Goal: Information Seeking & Learning: Learn about a topic

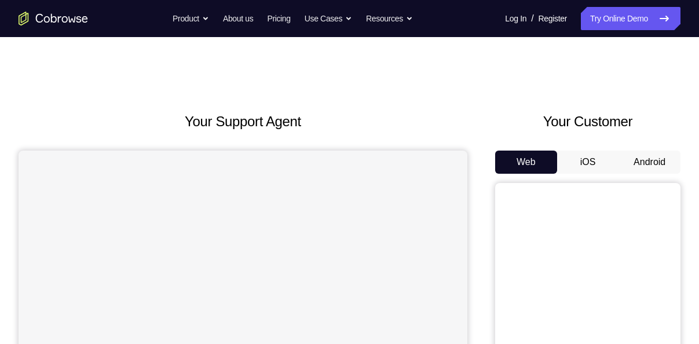
click at [625, 152] on button "Android" at bounding box center [650, 162] width 62 height 23
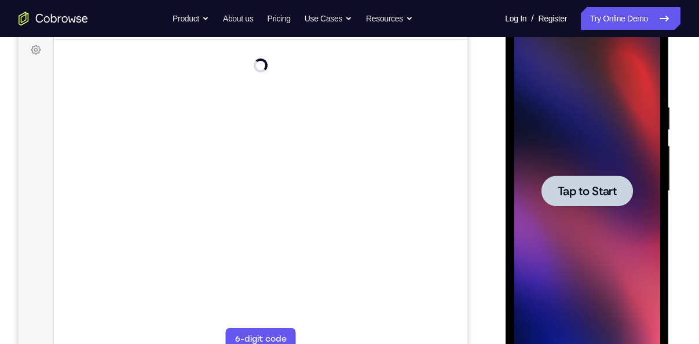
scroll to position [178, 0]
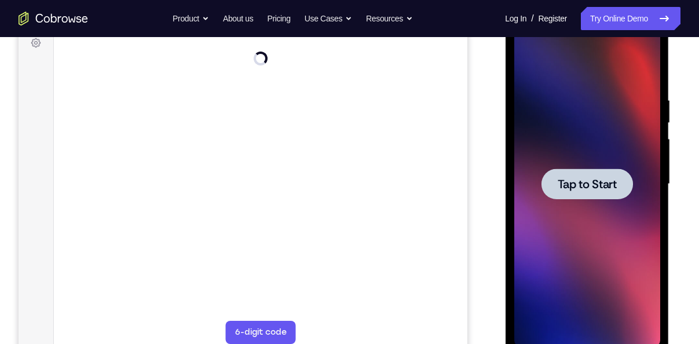
click at [586, 201] on div at bounding box center [587, 184] width 146 height 325
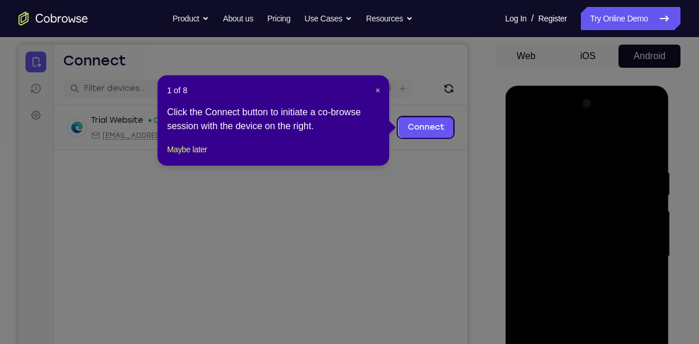
scroll to position [105, 0]
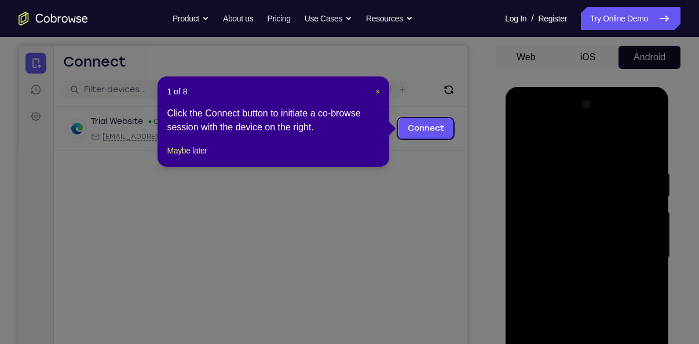
click at [379, 93] on span "×" at bounding box center [378, 91] width 5 height 9
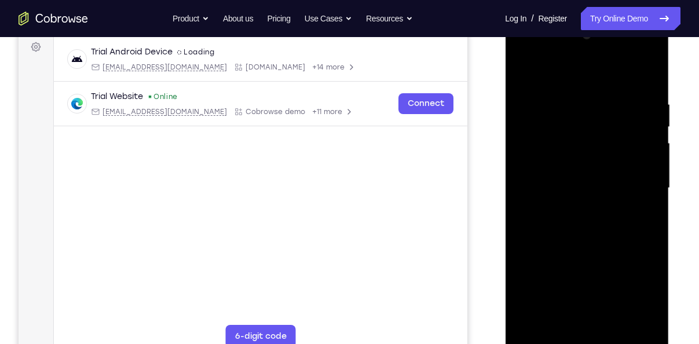
scroll to position [176, 0]
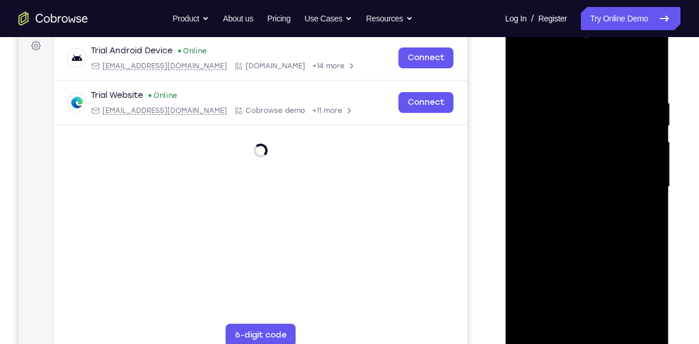
click at [587, 340] on div at bounding box center [587, 187] width 146 height 325
click at [632, 295] on div at bounding box center [587, 187] width 146 height 325
click at [559, 69] on div at bounding box center [587, 187] width 146 height 325
click at [641, 185] on div at bounding box center [587, 187] width 146 height 325
click at [572, 210] on div at bounding box center [587, 187] width 146 height 325
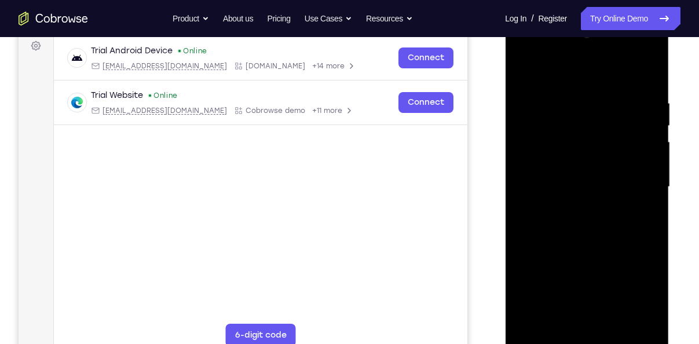
click at [559, 174] on div at bounding box center [587, 187] width 146 height 325
click at [568, 160] on div at bounding box center [587, 187] width 146 height 325
click at [570, 184] on div at bounding box center [587, 187] width 146 height 325
click at [558, 189] on div at bounding box center [587, 187] width 146 height 325
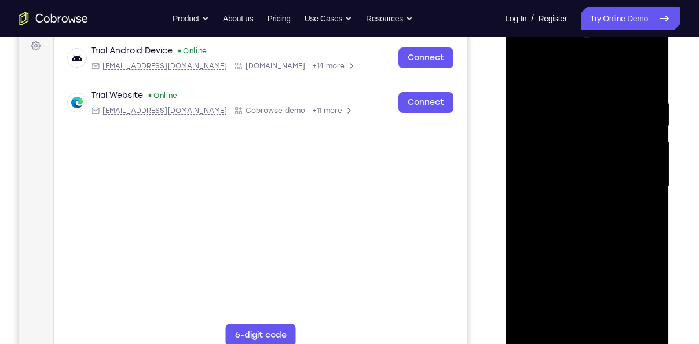
click at [567, 215] on div at bounding box center [587, 187] width 146 height 325
click at [567, 226] on div at bounding box center [587, 187] width 146 height 325
click at [608, 237] on div at bounding box center [587, 187] width 146 height 325
click at [651, 68] on div at bounding box center [587, 187] width 146 height 325
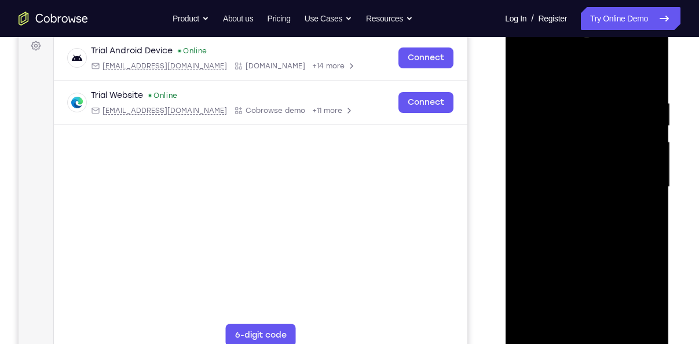
click at [647, 88] on div at bounding box center [587, 187] width 146 height 325
click at [524, 64] on div at bounding box center [587, 187] width 146 height 325
click at [556, 176] on div at bounding box center [587, 187] width 146 height 325
click at [541, 322] on div at bounding box center [587, 187] width 146 height 325
click at [607, 323] on div at bounding box center [587, 187] width 146 height 325
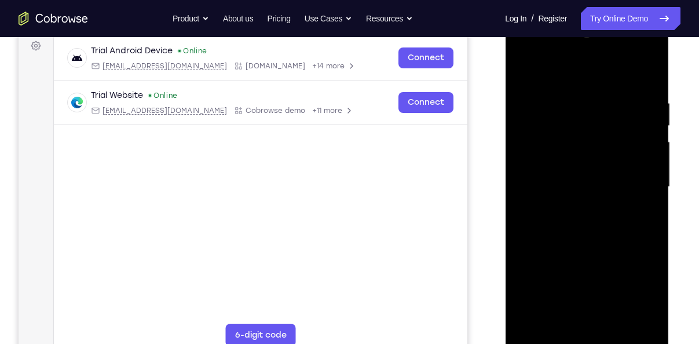
click at [589, 248] on div at bounding box center [587, 187] width 146 height 325
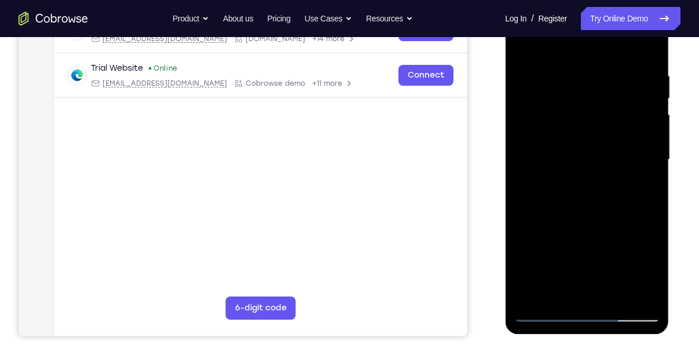
scroll to position [203, 0]
drag, startPoint x: 607, startPoint y: 265, endPoint x: 597, endPoint y: 207, distance: 58.2
click at [597, 207] on div at bounding box center [587, 159] width 146 height 325
drag, startPoint x: 597, startPoint y: 250, endPoint x: 589, endPoint y: 209, distance: 41.8
click at [589, 209] on div at bounding box center [587, 159] width 146 height 325
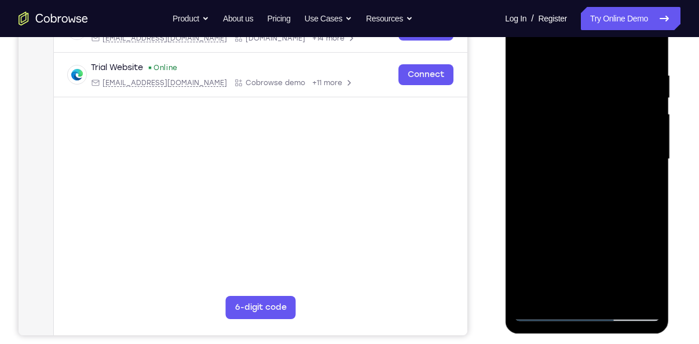
drag, startPoint x: 589, startPoint y: 209, endPoint x: 597, endPoint y: 275, distance: 66.6
click at [597, 275] on div at bounding box center [587, 159] width 146 height 325
click at [568, 161] on div at bounding box center [587, 159] width 146 height 325
click at [524, 50] on div at bounding box center [587, 159] width 146 height 325
click at [548, 185] on div at bounding box center [587, 159] width 146 height 325
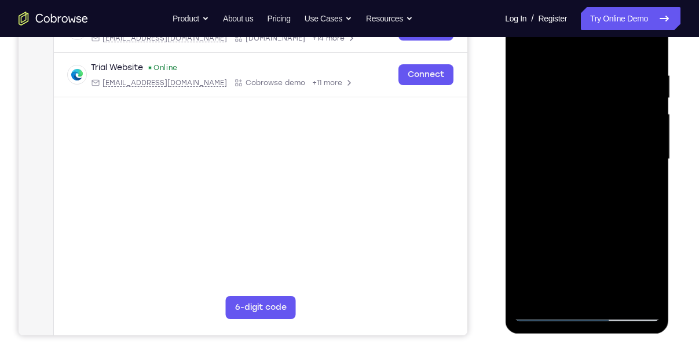
click at [524, 52] on div at bounding box center [587, 159] width 146 height 325
click at [562, 210] on div at bounding box center [587, 159] width 146 height 325
click at [520, 48] on div at bounding box center [587, 159] width 146 height 325
click at [542, 234] on div at bounding box center [587, 159] width 146 height 325
click at [517, 43] on div at bounding box center [587, 159] width 146 height 325
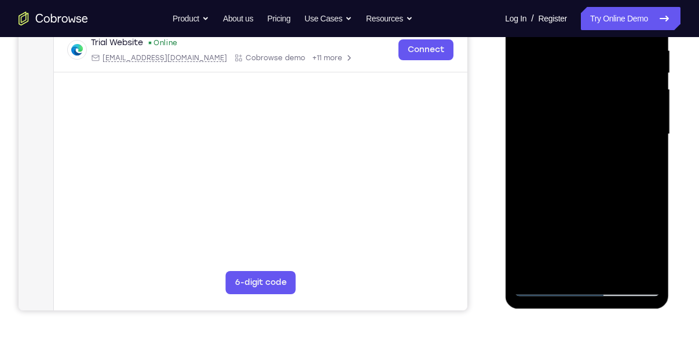
scroll to position [229, 0]
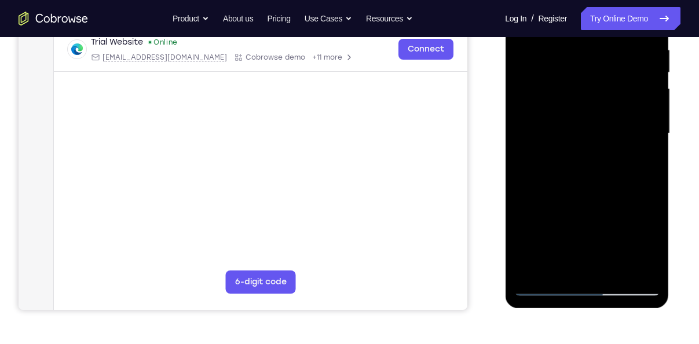
drag, startPoint x: 559, startPoint y: 240, endPoint x: 555, endPoint y: 151, distance: 89.4
click at [555, 151] on div at bounding box center [587, 134] width 146 height 325
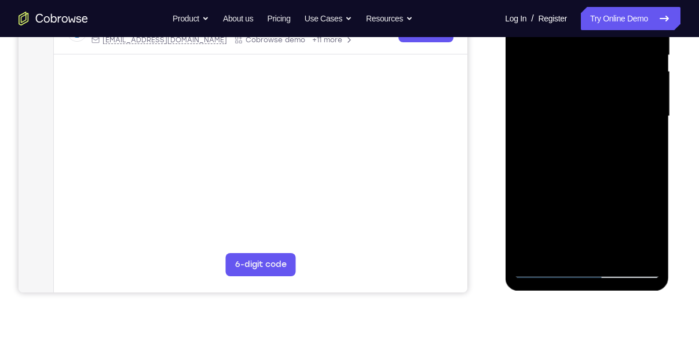
scroll to position [247, 0]
drag, startPoint x: 569, startPoint y: 229, endPoint x: 566, endPoint y: 177, distance: 52.2
click at [566, 177] on div at bounding box center [587, 115] width 146 height 325
click at [570, 206] on div at bounding box center [587, 115] width 146 height 325
click at [648, 141] on div at bounding box center [587, 115] width 146 height 325
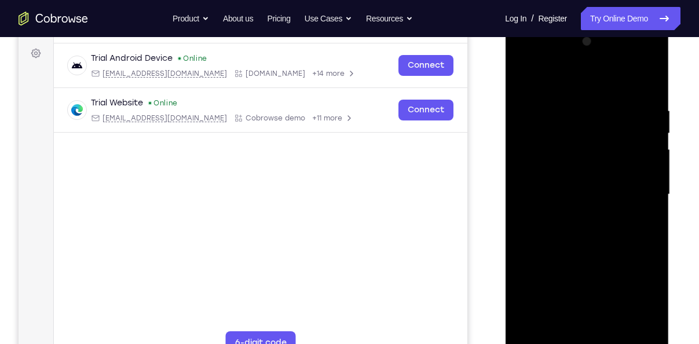
scroll to position [167, 0]
click at [524, 81] on div at bounding box center [587, 195] width 146 height 325
drag, startPoint x: 570, startPoint y: 274, endPoint x: 570, endPoint y: 206, distance: 67.8
click at [570, 206] on div at bounding box center [587, 195] width 146 height 325
click at [574, 257] on div at bounding box center [587, 195] width 146 height 325
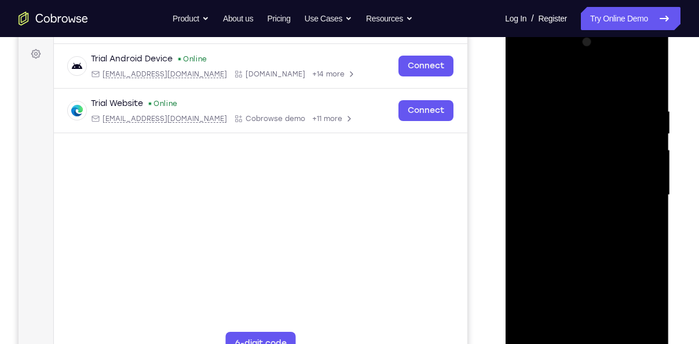
click at [574, 225] on div at bounding box center [587, 195] width 146 height 325
click at [527, 77] on div at bounding box center [587, 195] width 146 height 325
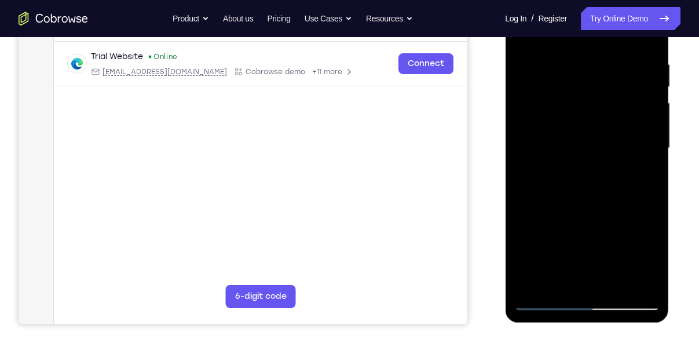
scroll to position [216, 0]
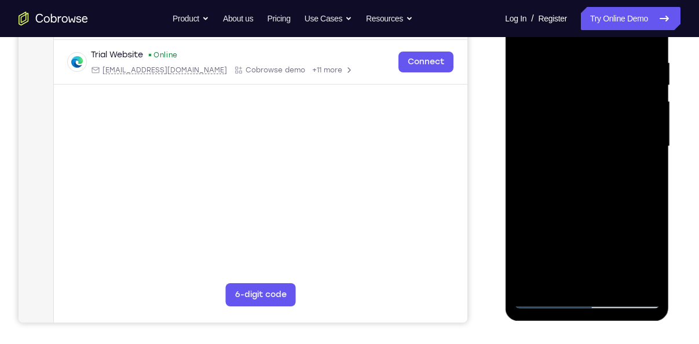
click at [563, 166] on div at bounding box center [587, 146] width 146 height 325
click at [634, 178] on div at bounding box center [587, 146] width 146 height 325
click at [641, 177] on div at bounding box center [587, 146] width 146 height 325
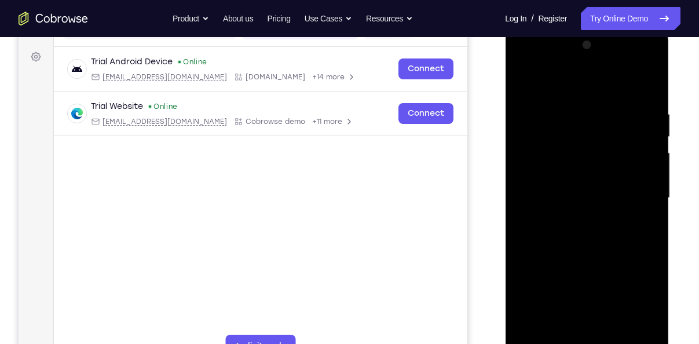
scroll to position [164, 0]
click at [524, 85] on div at bounding box center [587, 199] width 146 height 325
click at [560, 104] on div at bounding box center [587, 199] width 146 height 325
click at [575, 138] on div at bounding box center [587, 199] width 146 height 325
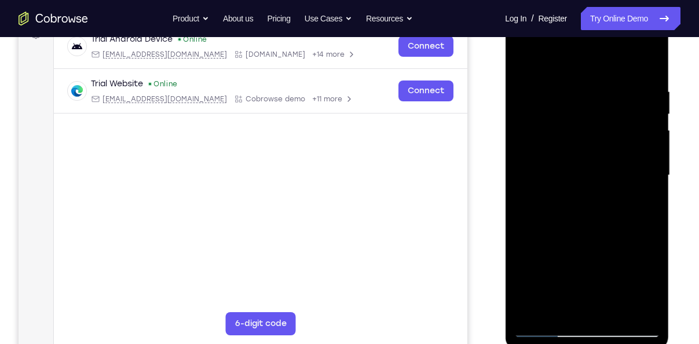
scroll to position [191, 0]
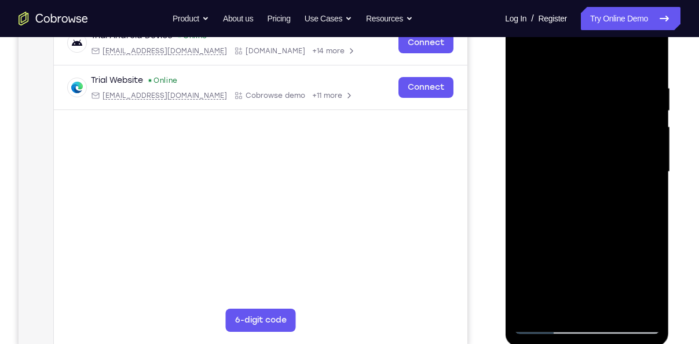
click at [533, 82] on div at bounding box center [587, 172] width 146 height 325
click at [649, 127] on div at bounding box center [587, 172] width 146 height 325
click at [647, 59] on div at bounding box center [587, 172] width 146 height 325
click at [531, 306] on div at bounding box center [587, 172] width 146 height 325
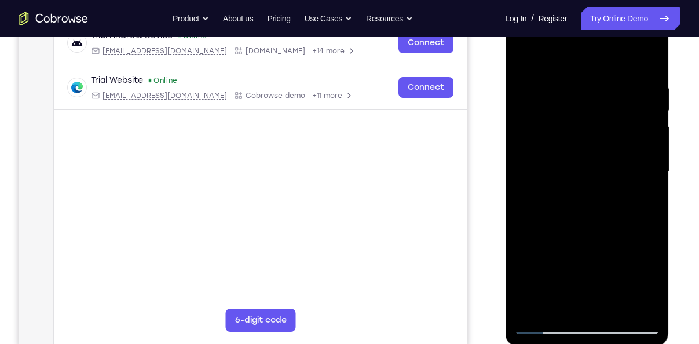
click at [579, 91] on div at bounding box center [587, 172] width 146 height 325
click at [636, 165] on div at bounding box center [587, 172] width 146 height 325
click at [650, 170] on div at bounding box center [587, 172] width 146 height 325
click at [655, 166] on div at bounding box center [587, 172] width 146 height 325
click at [652, 196] on div at bounding box center [587, 172] width 146 height 325
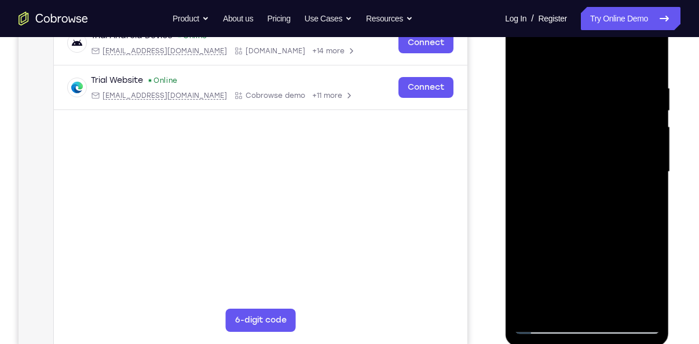
click at [534, 160] on div at bounding box center [587, 172] width 146 height 325
click at [520, 167] on div at bounding box center [587, 172] width 146 height 325
click at [521, 184] on div at bounding box center [587, 172] width 146 height 325
click at [526, 177] on div at bounding box center [587, 172] width 146 height 325
click at [581, 120] on div at bounding box center [587, 172] width 146 height 325
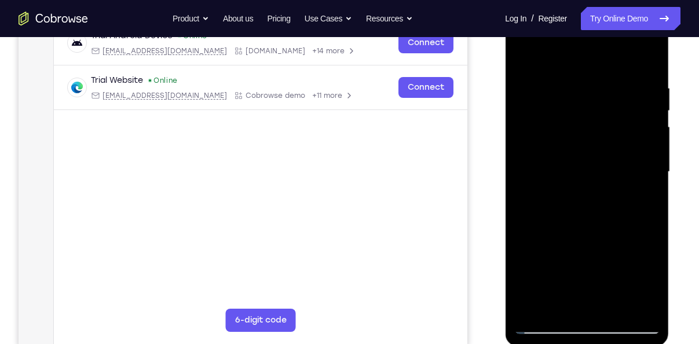
click at [589, 151] on div at bounding box center [587, 172] width 146 height 325
click at [525, 54] on div at bounding box center [587, 172] width 146 height 325
click at [521, 127] on div at bounding box center [587, 172] width 146 height 325
click at [650, 121] on div at bounding box center [587, 172] width 146 height 325
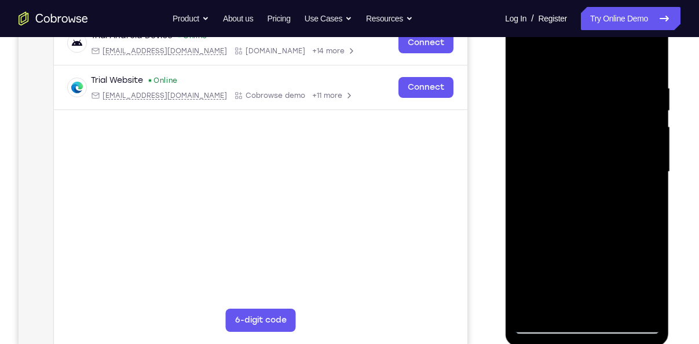
click at [650, 121] on div at bounding box center [587, 172] width 146 height 325
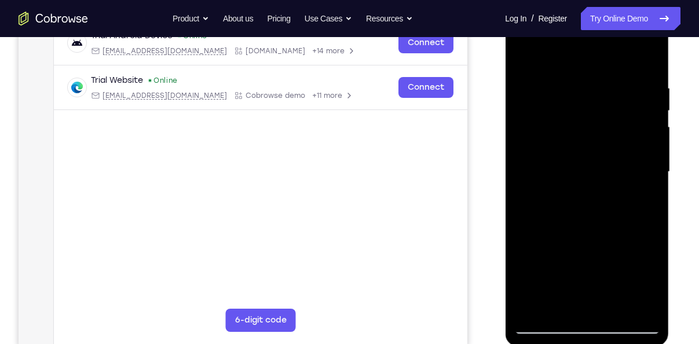
click at [650, 121] on div at bounding box center [587, 172] width 146 height 325
click at [643, 136] on div at bounding box center [587, 172] width 146 height 325
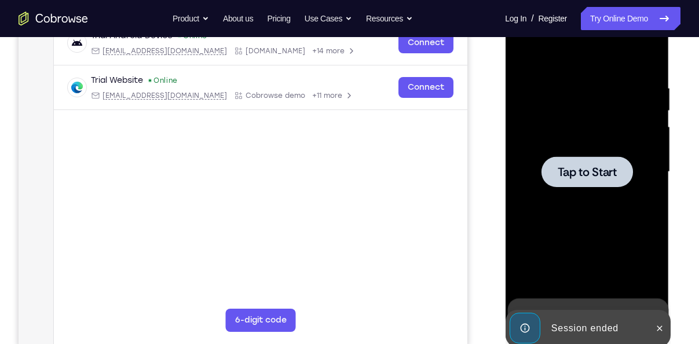
click at [622, 174] on div at bounding box center [587, 171] width 92 height 31
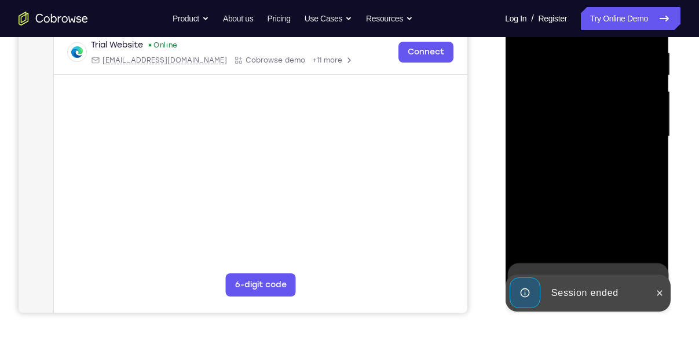
scroll to position [227, 0]
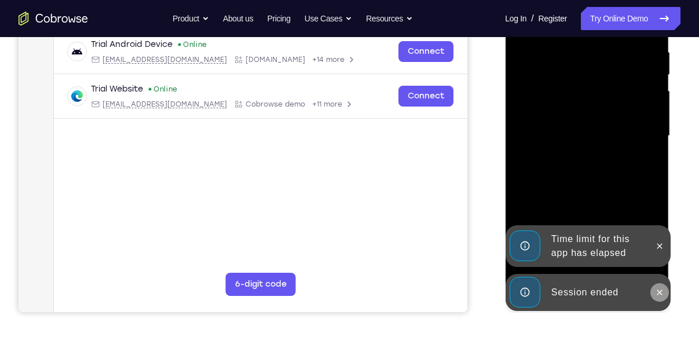
click at [659, 294] on icon at bounding box center [659, 292] width 9 height 9
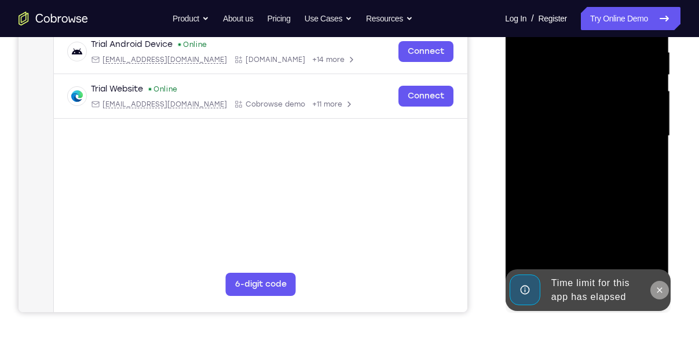
click at [659, 290] on icon at bounding box center [659, 289] width 5 height 5
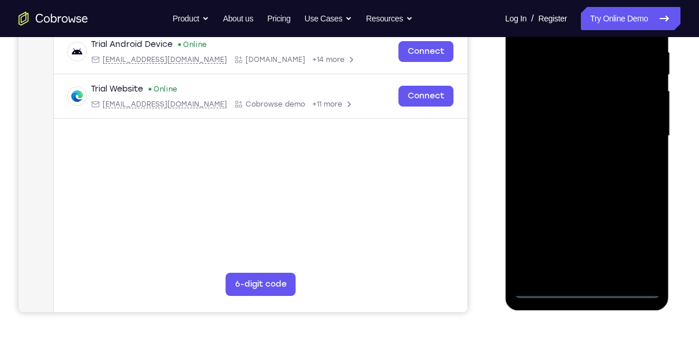
click at [586, 291] on div at bounding box center [587, 136] width 146 height 325
click at [639, 232] on div at bounding box center [587, 136] width 146 height 325
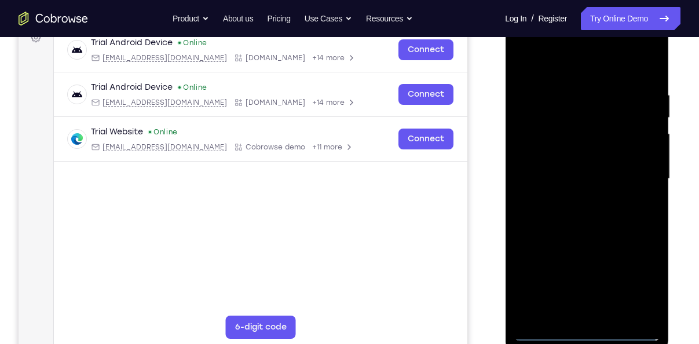
scroll to position [166, 0]
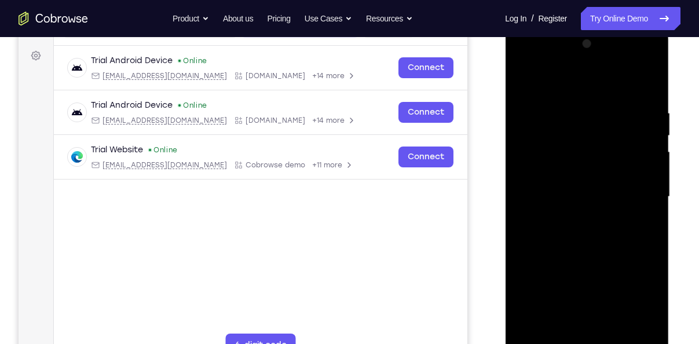
click at [560, 85] on div at bounding box center [587, 197] width 146 height 325
click at [541, 166] on div at bounding box center [587, 197] width 146 height 325
click at [567, 185] on div at bounding box center [587, 197] width 146 height 325
click at [574, 178] on div at bounding box center [587, 197] width 146 height 325
click at [582, 201] on div at bounding box center [587, 197] width 146 height 325
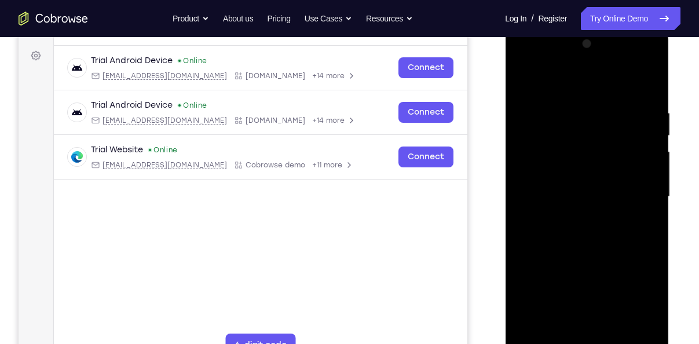
click at [625, 250] on div at bounding box center [587, 197] width 146 height 325
click at [679, 217] on div at bounding box center [587, 195] width 185 height 356
click at [620, 229] on div at bounding box center [587, 197] width 146 height 325
click at [595, 227] on div at bounding box center [587, 197] width 146 height 325
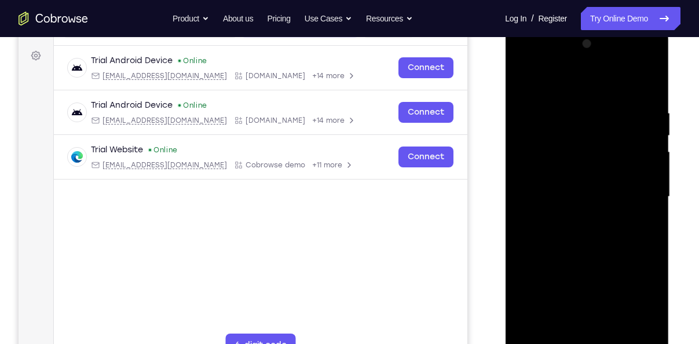
click at [570, 204] on div at bounding box center [587, 197] width 146 height 325
click at [583, 228] on div at bounding box center [587, 197] width 146 height 325
click at [570, 200] on div at bounding box center [587, 197] width 146 height 325
click at [643, 220] on div at bounding box center [587, 197] width 146 height 325
click at [617, 227] on div at bounding box center [587, 197] width 146 height 325
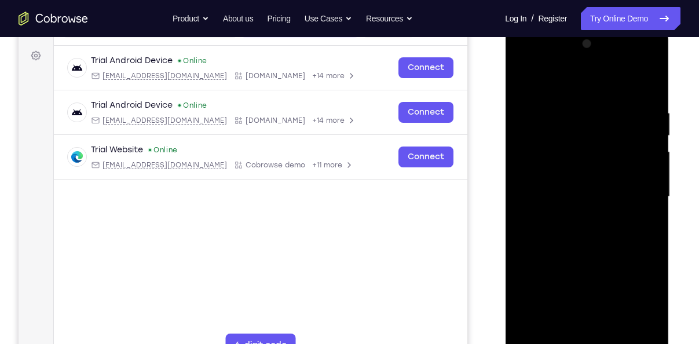
click at [630, 62] on div at bounding box center [587, 197] width 146 height 325
click at [655, 81] on div at bounding box center [587, 197] width 146 height 325
click at [535, 64] on div at bounding box center [587, 197] width 146 height 325
click at [642, 199] on div at bounding box center [587, 197] width 146 height 325
click at [573, 216] on div at bounding box center [587, 197] width 146 height 325
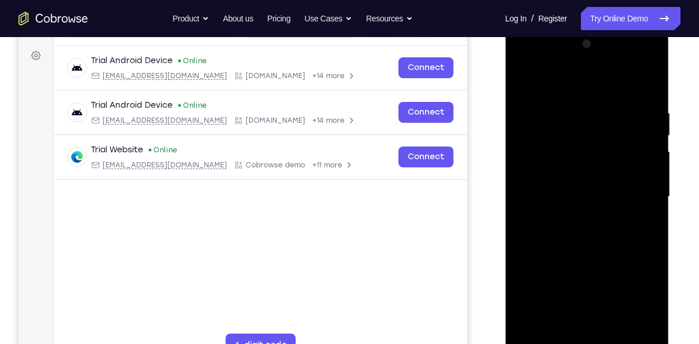
click at [588, 187] on div at bounding box center [587, 197] width 146 height 325
click at [590, 166] on div at bounding box center [587, 197] width 146 height 325
click at [563, 200] on div at bounding box center [587, 197] width 146 height 325
click at [615, 230] on div at bounding box center [587, 197] width 146 height 325
click at [597, 232] on div at bounding box center [587, 197] width 146 height 325
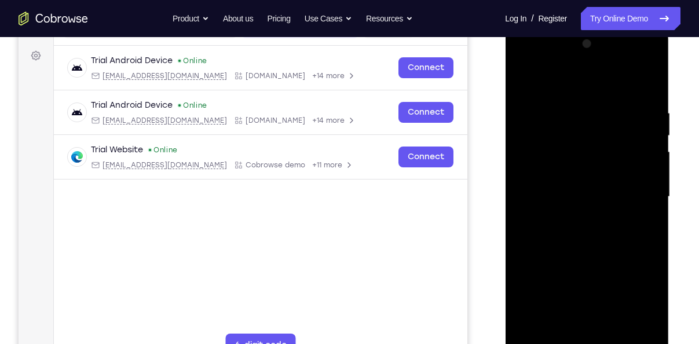
click at [588, 251] on div at bounding box center [587, 197] width 146 height 325
click at [564, 109] on div at bounding box center [587, 197] width 146 height 325
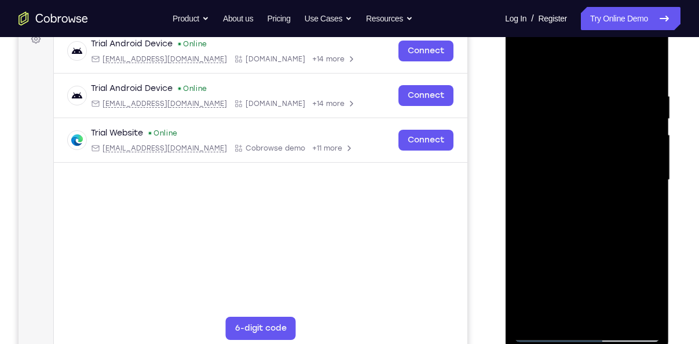
scroll to position [189, 0]
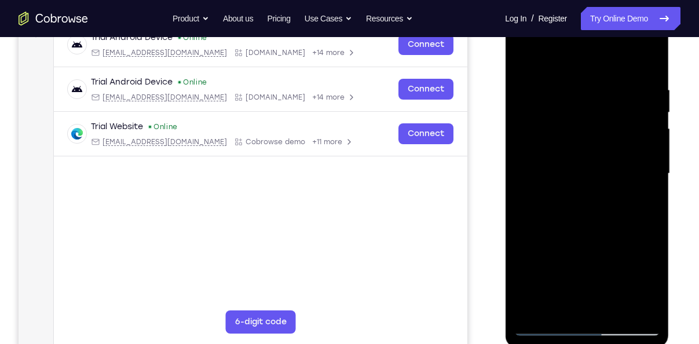
click at [635, 309] on div at bounding box center [587, 174] width 146 height 325
click at [590, 302] on div at bounding box center [587, 174] width 146 height 325
click at [624, 192] on div at bounding box center [587, 174] width 146 height 325
click at [618, 304] on div at bounding box center [587, 174] width 146 height 325
click at [641, 301] on div at bounding box center [587, 174] width 146 height 325
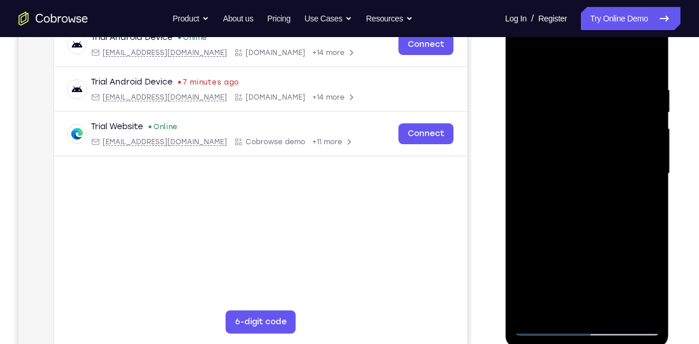
click at [636, 198] on div at bounding box center [587, 174] width 146 height 325
click at [579, 112] on div at bounding box center [587, 174] width 146 height 325
click at [581, 158] on div at bounding box center [587, 174] width 146 height 325
click at [548, 267] on div at bounding box center [587, 174] width 146 height 325
click at [550, 251] on div at bounding box center [587, 174] width 146 height 325
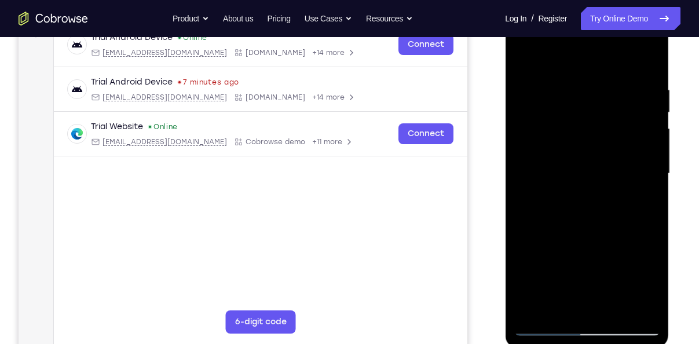
click at [548, 257] on div at bounding box center [587, 174] width 146 height 325
click at [603, 260] on div at bounding box center [587, 174] width 146 height 325
click at [599, 258] on div at bounding box center [587, 174] width 146 height 325
click at [556, 255] on div at bounding box center [587, 174] width 146 height 325
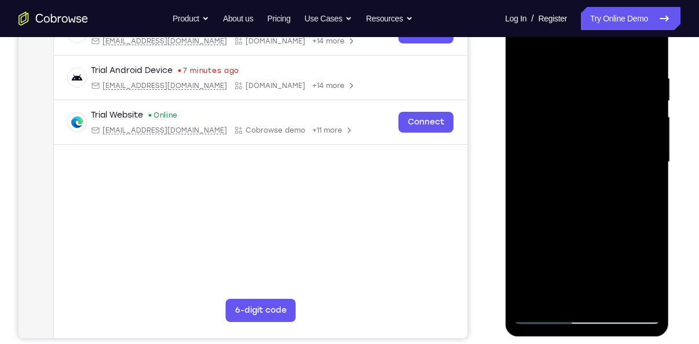
scroll to position [205, 0]
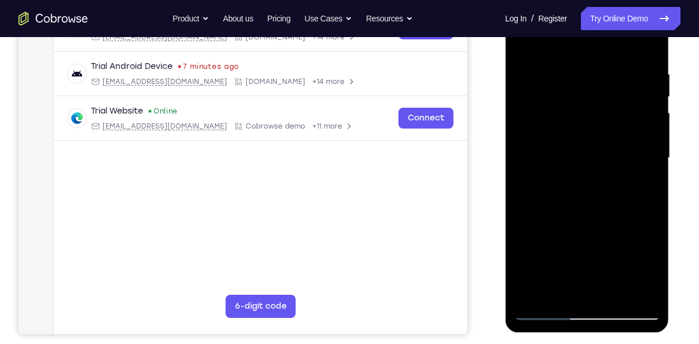
click at [537, 294] on div at bounding box center [587, 158] width 146 height 325
click at [610, 77] on div at bounding box center [587, 158] width 146 height 325
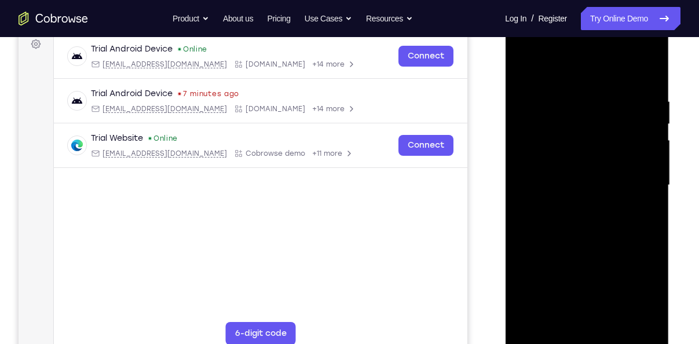
scroll to position [175, 0]
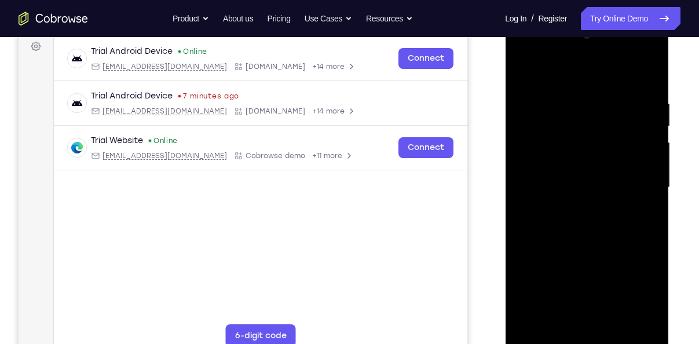
click at [552, 79] on div at bounding box center [587, 187] width 146 height 325
click at [520, 65] on div at bounding box center [587, 187] width 146 height 325
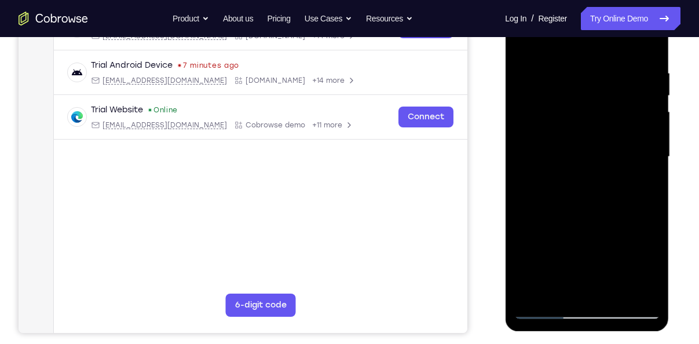
scroll to position [206, 0]
click at [533, 295] on div at bounding box center [587, 156] width 146 height 325
click at [646, 145] on div at bounding box center [587, 156] width 146 height 325
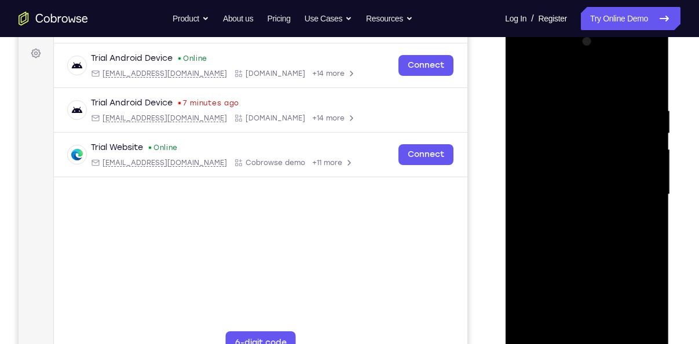
scroll to position [168, 0]
click at [646, 145] on div at bounding box center [587, 194] width 146 height 325
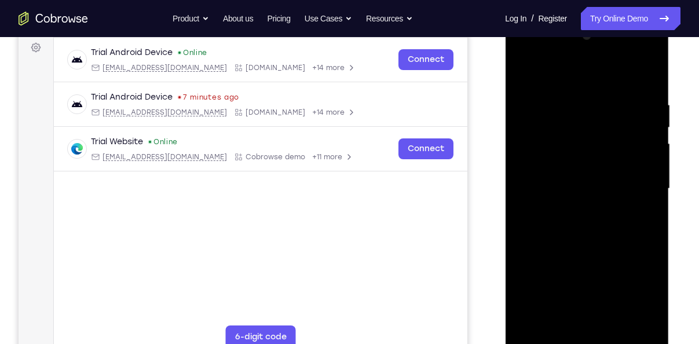
scroll to position [175, 0]
click at [530, 196] on div at bounding box center [587, 187] width 146 height 325
click at [643, 202] on div at bounding box center [587, 187] width 146 height 325
click at [639, 212] on div at bounding box center [587, 187] width 146 height 325
click at [634, 232] on div at bounding box center [587, 187] width 146 height 325
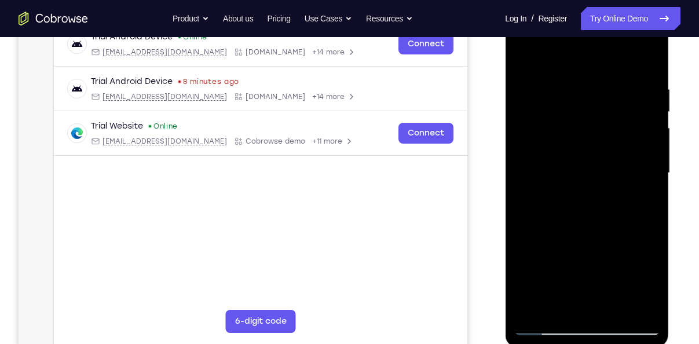
scroll to position [195, 0]
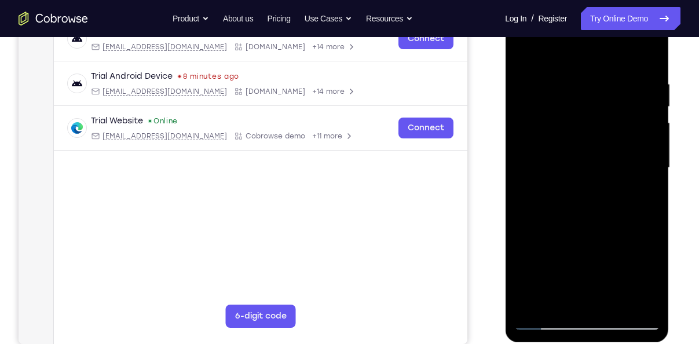
click at [629, 296] on div at bounding box center [587, 168] width 146 height 325
click at [632, 212] on div at bounding box center [587, 168] width 146 height 325
click at [648, 207] on div at bounding box center [587, 168] width 146 height 325
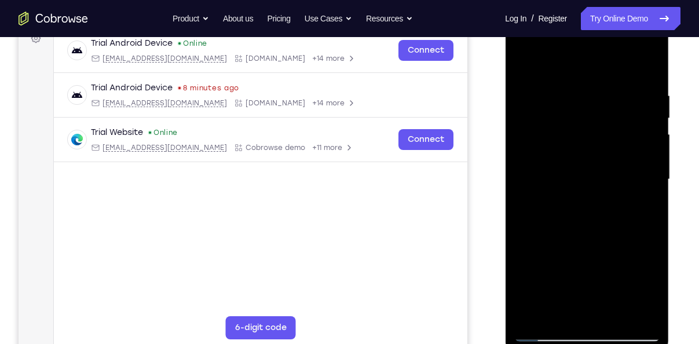
click at [647, 194] on div at bounding box center [587, 179] width 146 height 325
click at [607, 219] on div at bounding box center [587, 179] width 146 height 325
click at [632, 154] on div at bounding box center [587, 179] width 146 height 325
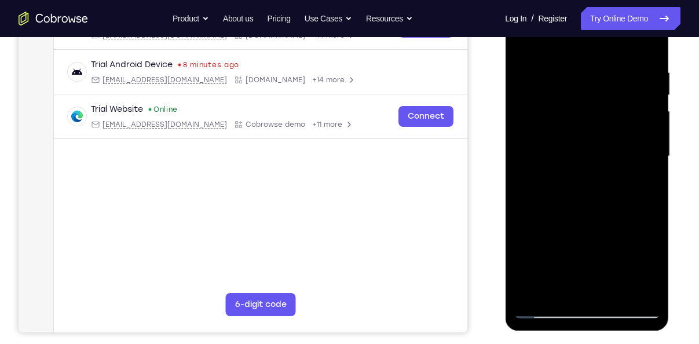
scroll to position [206, 0]
click at [630, 284] on div at bounding box center [587, 156] width 146 height 325
click at [652, 191] on div at bounding box center [587, 156] width 146 height 325
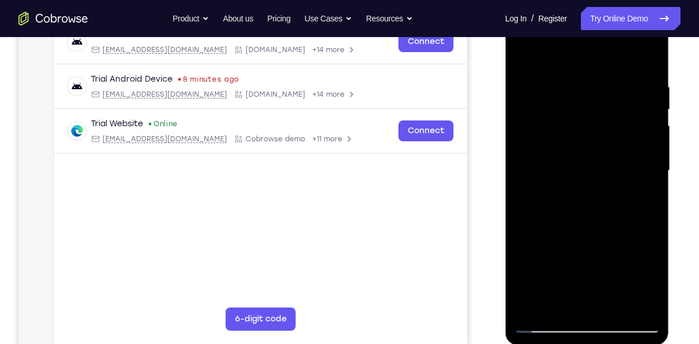
scroll to position [187, 0]
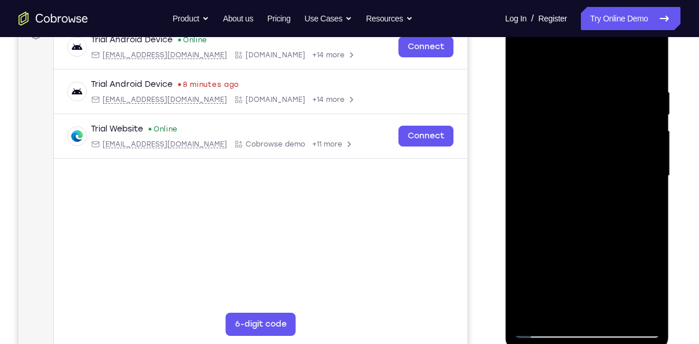
click at [633, 176] on div at bounding box center [587, 176] width 146 height 325
click at [655, 191] on div at bounding box center [587, 176] width 146 height 325
click at [640, 201] on div at bounding box center [587, 176] width 146 height 325
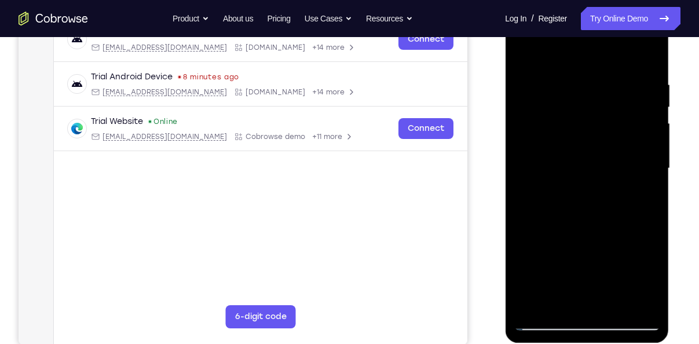
scroll to position [198, 0]
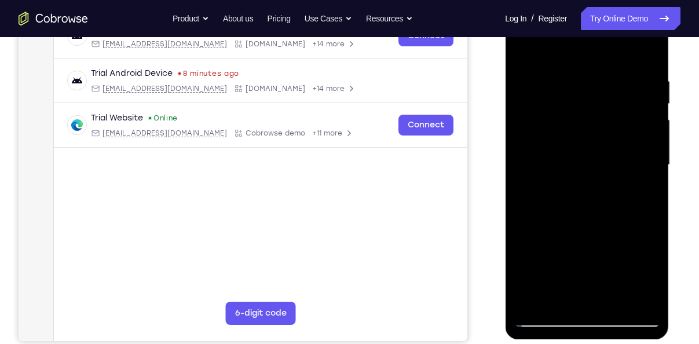
click at [634, 294] on div at bounding box center [587, 165] width 146 height 325
click at [651, 225] on div at bounding box center [587, 165] width 146 height 325
click at [630, 291] on div at bounding box center [587, 165] width 146 height 325
click at [651, 254] on div at bounding box center [587, 165] width 146 height 325
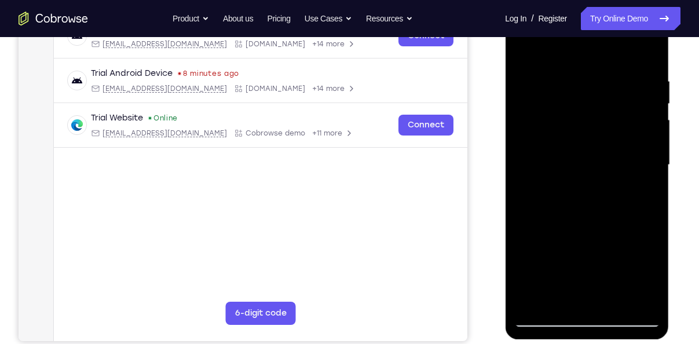
click at [651, 254] on div at bounding box center [587, 165] width 146 height 325
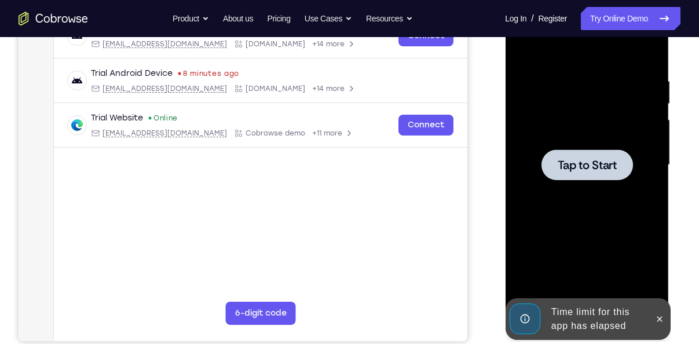
click at [609, 169] on span "Tap to Start" at bounding box center [586, 165] width 59 height 12
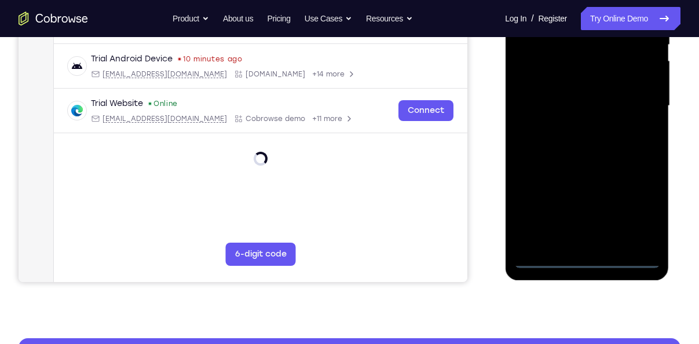
scroll to position [257, 0]
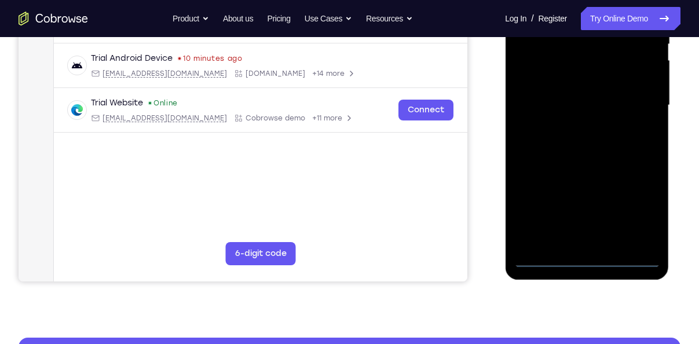
click at [583, 258] on div at bounding box center [587, 105] width 146 height 325
click at [634, 197] on div at bounding box center [587, 105] width 146 height 325
click at [633, 208] on div at bounding box center [587, 105] width 146 height 325
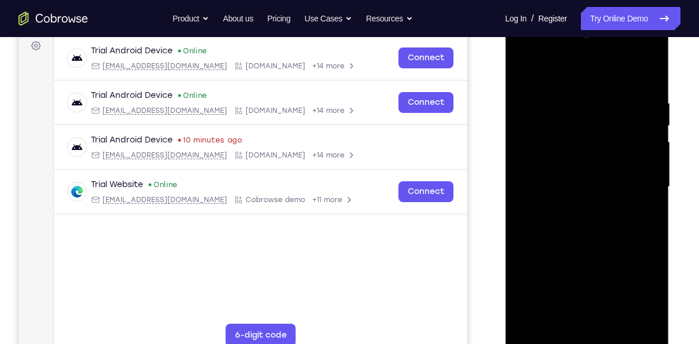
scroll to position [175, 0]
click at [565, 71] on div at bounding box center [587, 187] width 146 height 325
click at [641, 184] on div at bounding box center [587, 187] width 146 height 325
click at [573, 210] on div at bounding box center [587, 187] width 146 height 325
click at [566, 181] on div at bounding box center [587, 187] width 146 height 325
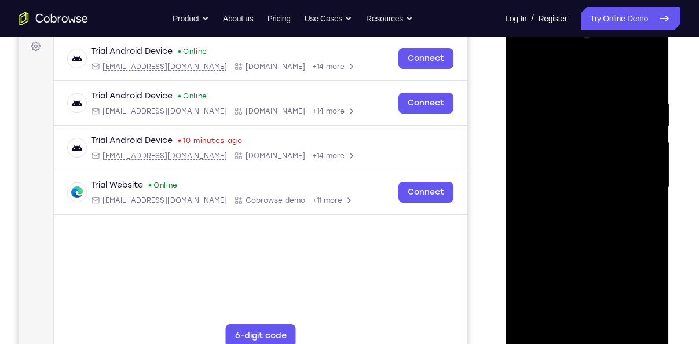
click at [567, 173] on div at bounding box center [587, 187] width 146 height 325
click at [568, 185] on div at bounding box center [587, 187] width 146 height 325
click at [539, 231] on div at bounding box center [587, 187] width 146 height 325
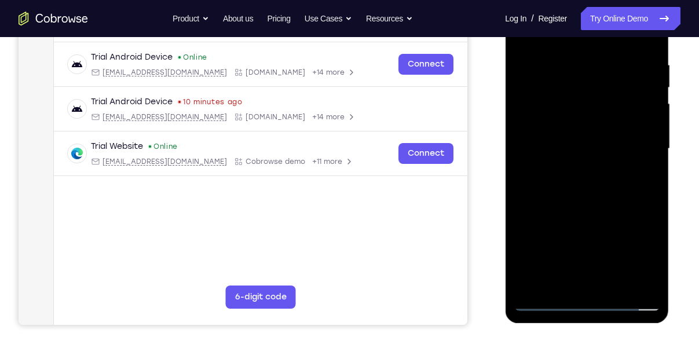
scroll to position [214, 0]
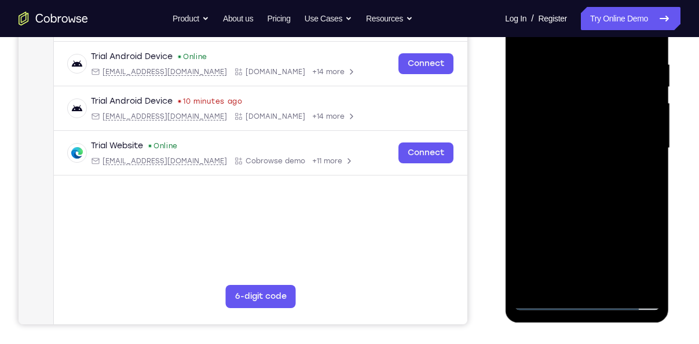
click at [580, 180] on div at bounding box center [587, 148] width 146 height 325
click at [570, 185] on div at bounding box center [587, 148] width 146 height 325
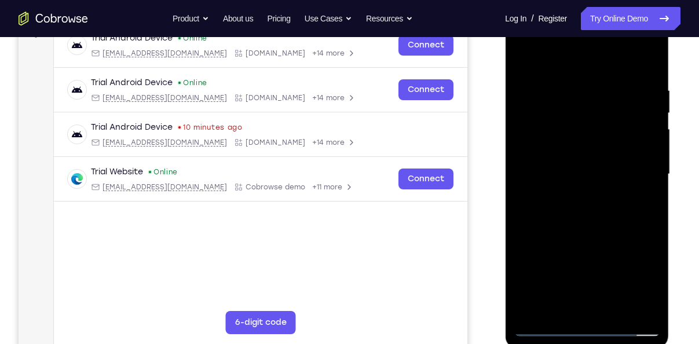
scroll to position [187, 0]
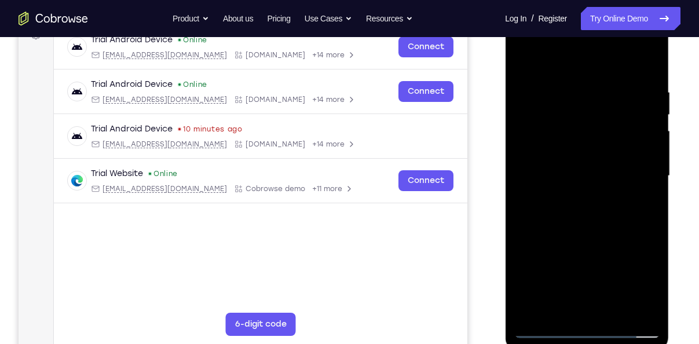
click at [652, 73] on div at bounding box center [587, 176] width 146 height 325
click at [577, 89] on div at bounding box center [587, 176] width 146 height 325
click at [645, 192] on div at bounding box center [587, 176] width 146 height 325
drag, startPoint x: 651, startPoint y: 188, endPoint x: 579, endPoint y: 206, distance: 73.5
click at [579, 206] on div at bounding box center [587, 176] width 146 height 325
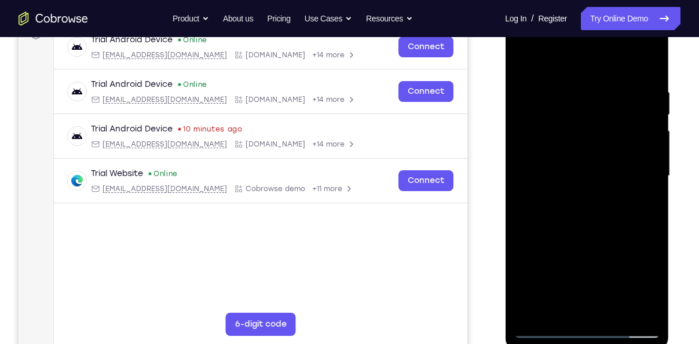
click at [636, 207] on div at bounding box center [587, 176] width 146 height 325
click at [642, 199] on div at bounding box center [587, 176] width 146 height 325
drag, startPoint x: 651, startPoint y: 182, endPoint x: 573, endPoint y: 196, distance: 79.6
click at [573, 196] on div at bounding box center [587, 176] width 146 height 325
click at [632, 187] on div at bounding box center [587, 176] width 146 height 325
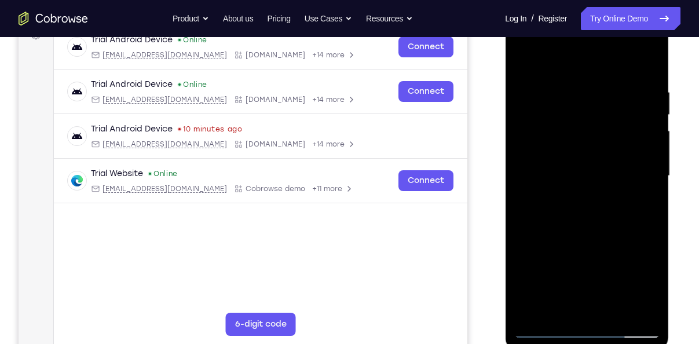
click at [632, 187] on div at bounding box center [587, 176] width 146 height 325
click at [640, 116] on div at bounding box center [587, 176] width 146 height 325
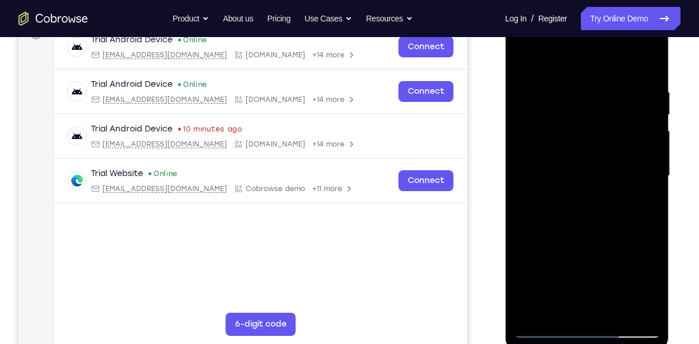
click at [640, 116] on div at bounding box center [587, 176] width 146 height 325
click at [650, 65] on div at bounding box center [587, 176] width 146 height 325
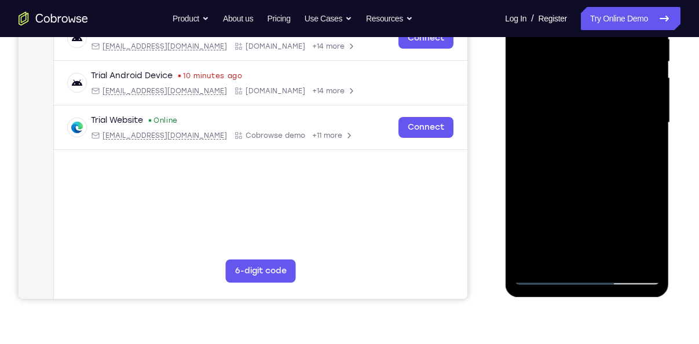
scroll to position [240, 0]
click at [650, 256] on div at bounding box center [587, 122] width 146 height 325
click at [532, 261] on div at bounding box center [587, 122] width 146 height 325
click at [614, 258] on div at bounding box center [587, 122] width 146 height 325
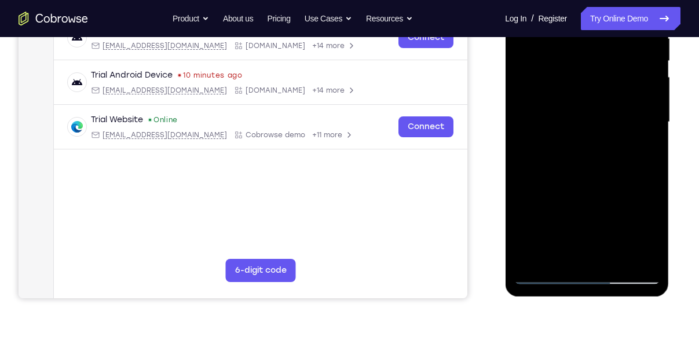
click at [585, 183] on div at bounding box center [587, 122] width 146 height 325
click at [588, 192] on div at bounding box center [587, 122] width 146 height 325
drag, startPoint x: 580, startPoint y: 143, endPoint x: 592, endPoint y: 219, distance: 76.8
click at [592, 219] on div at bounding box center [587, 122] width 146 height 325
drag, startPoint x: 577, startPoint y: 143, endPoint x: 586, endPoint y: 203, distance: 61.1
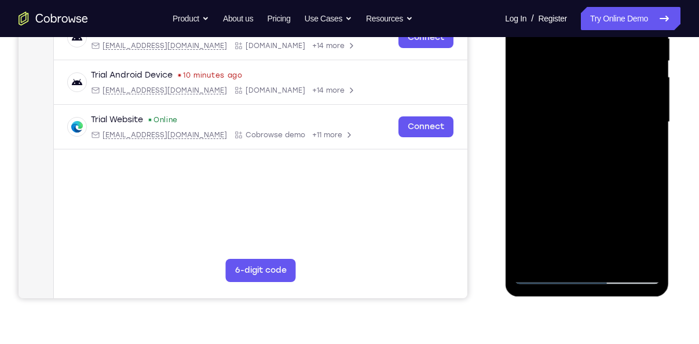
click at [586, 203] on div at bounding box center [587, 122] width 146 height 325
drag, startPoint x: 575, startPoint y: 108, endPoint x: 581, endPoint y: 187, distance: 79.6
click at [581, 187] on div at bounding box center [587, 122] width 146 height 325
drag, startPoint x: 567, startPoint y: 112, endPoint x: 571, endPoint y: 173, distance: 61.6
click at [571, 173] on div at bounding box center [587, 122] width 146 height 325
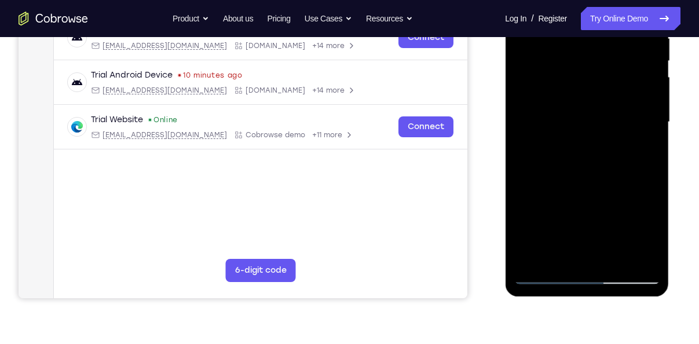
drag, startPoint x: 571, startPoint y: 103, endPoint x: 585, endPoint y: 206, distance: 104.1
click at [585, 206] on div at bounding box center [587, 122] width 146 height 325
drag, startPoint x: 575, startPoint y: 130, endPoint x: 587, endPoint y: 220, distance: 90.1
click at [587, 220] on div at bounding box center [587, 122] width 146 height 325
drag, startPoint x: 605, startPoint y: 149, endPoint x: 636, endPoint y: 238, distance: 94.4
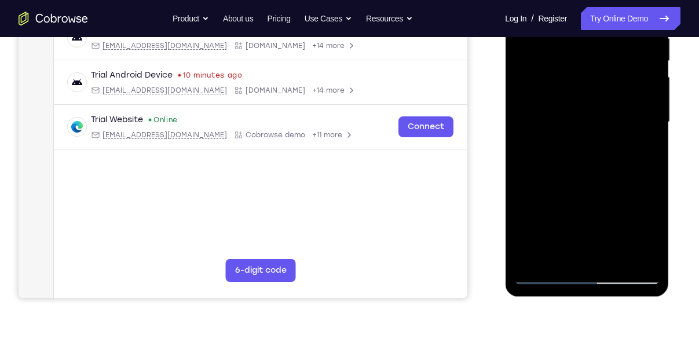
click at [636, 238] on div at bounding box center [587, 122] width 146 height 325
drag, startPoint x: 614, startPoint y: 211, endPoint x: 603, endPoint y: 133, distance: 79.1
click at [603, 133] on div at bounding box center [587, 122] width 146 height 325
drag, startPoint x: 611, startPoint y: 190, endPoint x: 597, endPoint y: 75, distance: 115.5
click at [597, 75] on div at bounding box center [587, 122] width 146 height 325
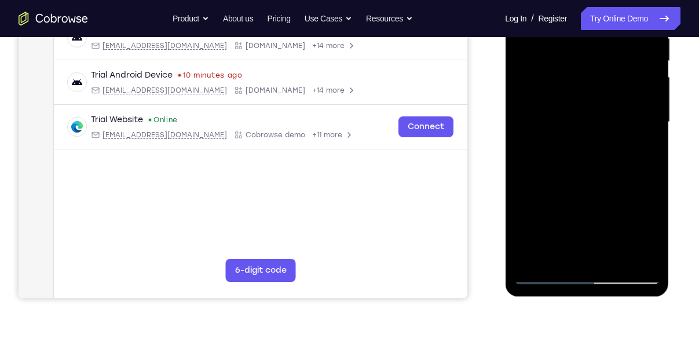
drag, startPoint x: 608, startPoint y: 171, endPoint x: 598, endPoint y: 120, distance: 51.9
click at [598, 120] on div at bounding box center [587, 122] width 146 height 325
drag, startPoint x: 614, startPoint y: 167, endPoint x: 600, endPoint y: 76, distance: 92.0
click at [600, 76] on div at bounding box center [587, 122] width 146 height 325
drag, startPoint x: 611, startPoint y: 162, endPoint x: 599, endPoint y: 71, distance: 91.8
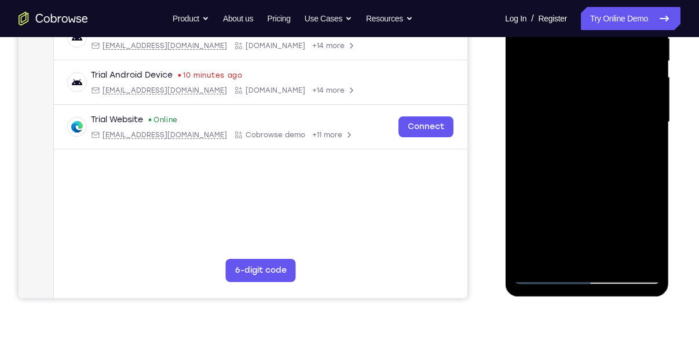
click at [599, 71] on div at bounding box center [587, 122] width 146 height 325
drag, startPoint x: 611, startPoint y: 157, endPoint x: 603, endPoint y: 82, distance: 75.1
click at [603, 82] on div at bounding box center [587, 122] width 146 height 325
drag, startPoint x: 612, startPoint y: 159, endPoint x: 599, endPoint y: 90, distance: 70.2
click at [599, 90] on div at bounding box center [587, 122] width 146 height 325
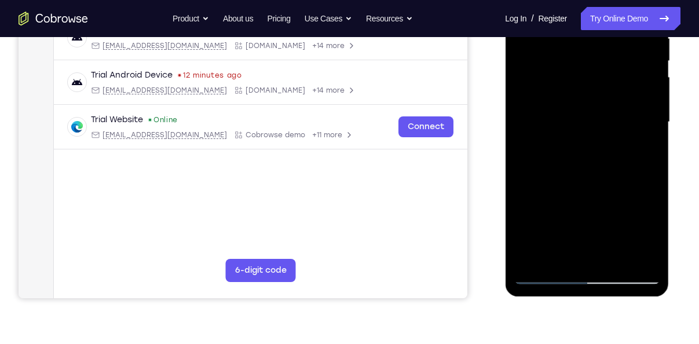
drag, startPoint x: 618, startPoint y: 155, endPoint x: 613, endPoint y: 84, distance: 70.9
click at [613, 84] on div at bounding box center [587, 122] width 146 height 325
drag, startPoint x: 615, startPoint y: 162, endPoint x: 602, endPoint y: 84, distance: 79.4
click at [602, 84] on div at bounding box center [587, 122] width 146 height 325
click at [585, 94] on div at bounding box center [587, 122] width 146 height 325
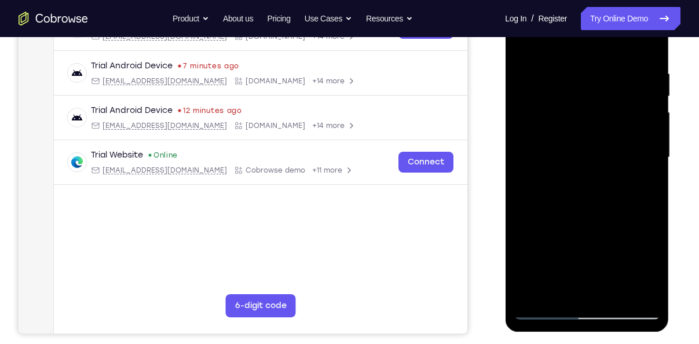
scroll to position [204, 0]
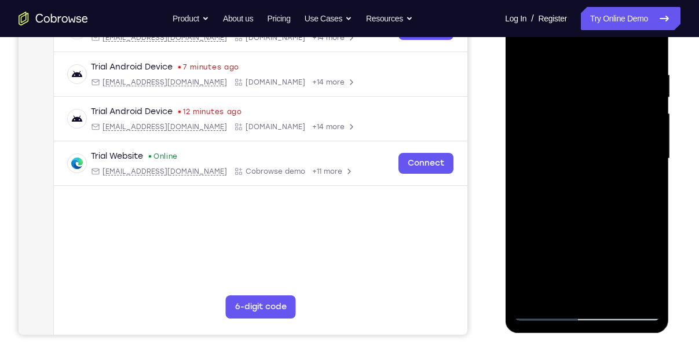
click at [525, 132] on div at bounding box center [587, 159] width 146 height 325
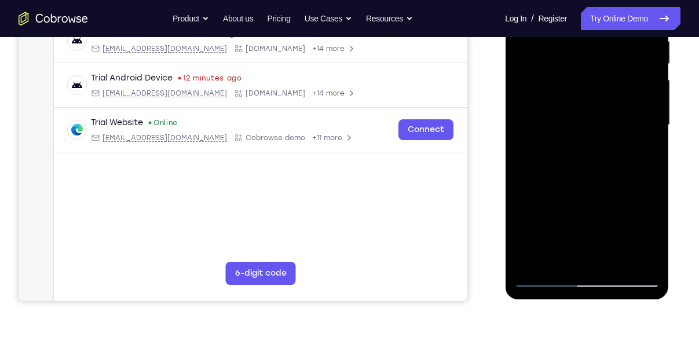
scroll to position [238, 0]
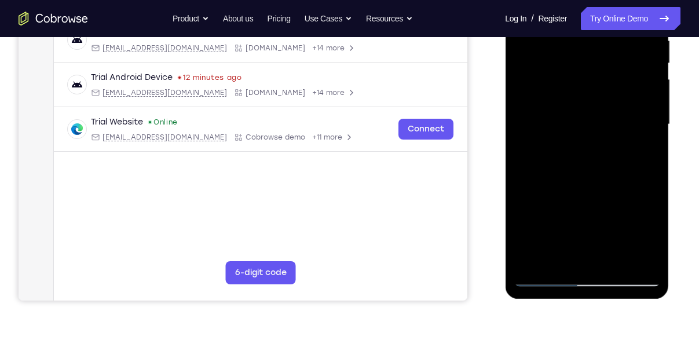
click at [561, 209] on div at bounding box center [587, 124] width 146 height 325
click at [529, 159] on div at bounding box center [587, 124] width 146 height 325
drag, startPoint x: 611, startPoint y: 177, endPoint x: 589, endPoint y: 79, distance: 100.3
click at [589, 79] on div at bounding box center [587, 124] width 146 height 325
drag, startPoint x: 597, startPoint y: 159, endPoint x: 597, endPoint y: 62, distance: 97.4
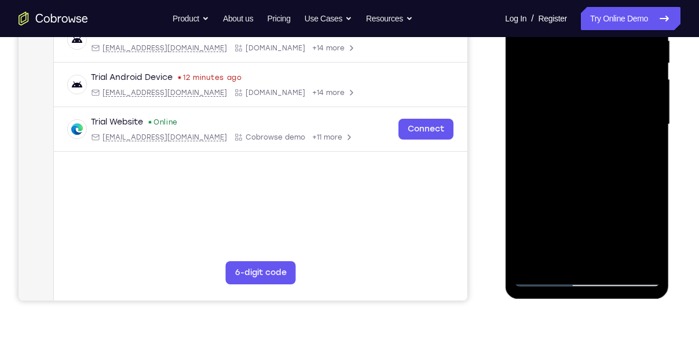
click at [597, 62] on div at bounding box center [587, 124] width 146 height 325
drag, startPoint x: 615, startPoint y: 152, endPoint x: 608, endPoint y: 89, distance: 63.5
click at [608, 89] on div at bounding box center [587, 124] width 146 height 325
drag, startPoint x: 588, startPoint y: 220, endPoint x: 585, endPoint y: 119, distance: 100.9
click at [585, 119] on div at bounding box center [587, 124] width 146 height 325
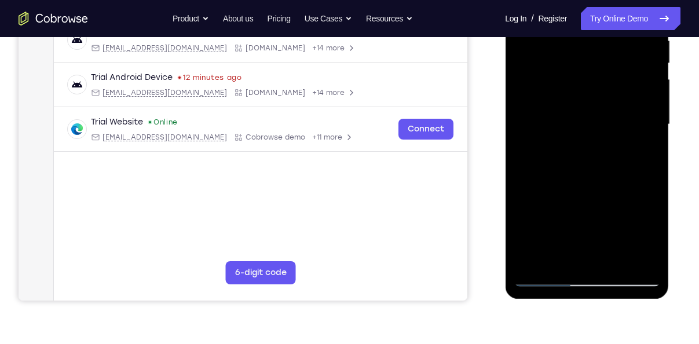
click at [572, 250] on div at bounding box center [587, 124] width 146 height 325
click at [649, 156] on div at bounding box center [587, 124] width 146 height 325
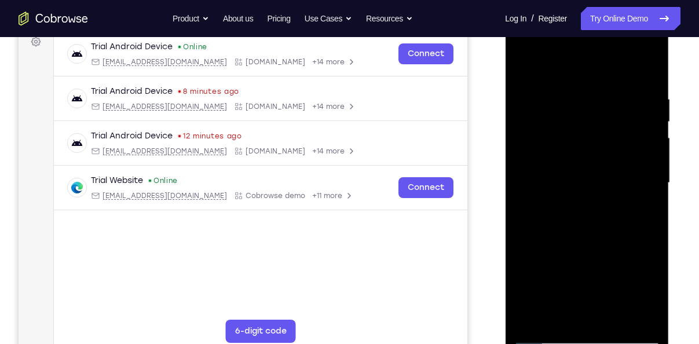
scroll to position [179, 0]
click at [523, 67] on div at bounding box center [587, 183] width 146 height 325
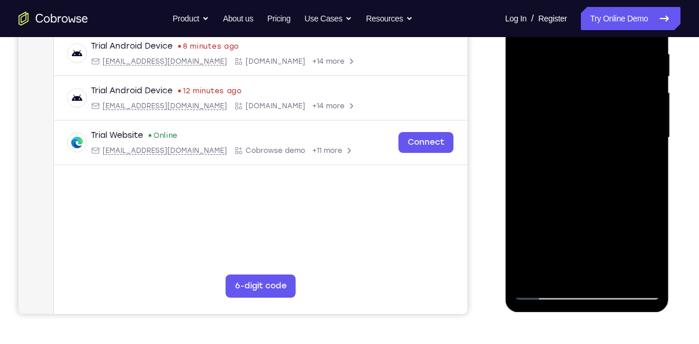
scroll to position [225, 0]
click at [523, 275] on div at bounding box center [587, 137] width 146 height 325
click at [529, 275] on div at bounding box center [587, 137] width 146 height 325
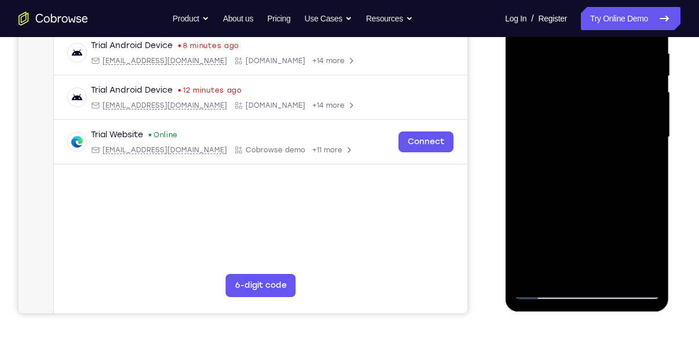
click at [529, 275] on div at bounding box center [587, 137] width 146 height 325
click at [531, 274] on div at bounding box center [587, 137] width 146 height 325
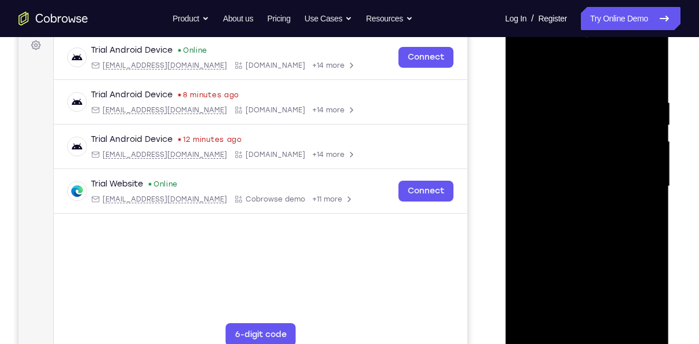
scroll to position [175, 0]
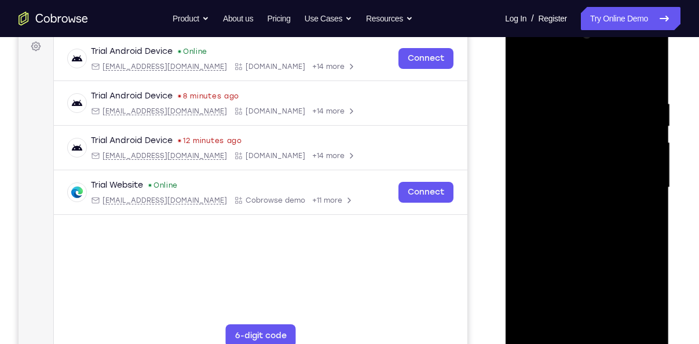
drag, startPoint x: 588, startPoint y: 74, endPoint x: 590, endPoint y: 148, distance: 74.2
click at [590, 148] on div at bounding box center [587, 187] width 146 height 325
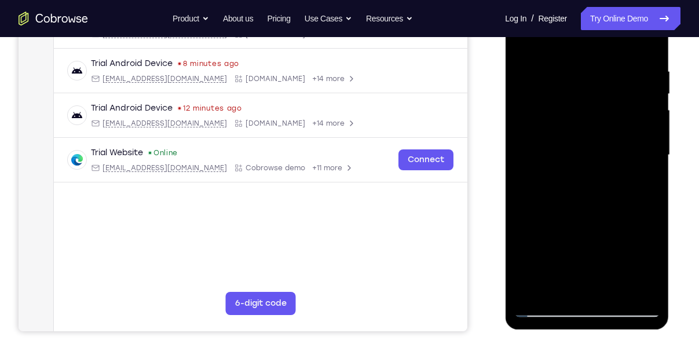
scroll to position [207, 0]
click at [650, 199] on div at bounding box center [587, 155] width 146 height 325
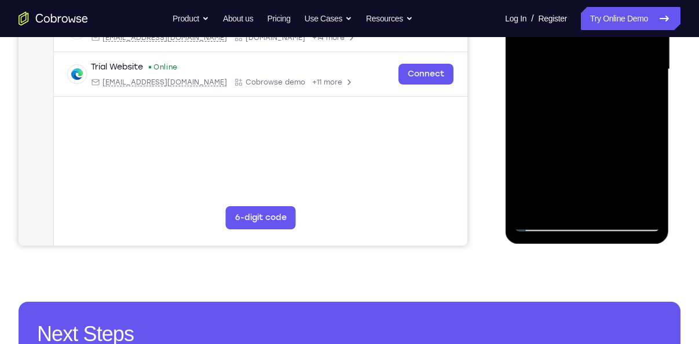
scroll to position [297, 0]
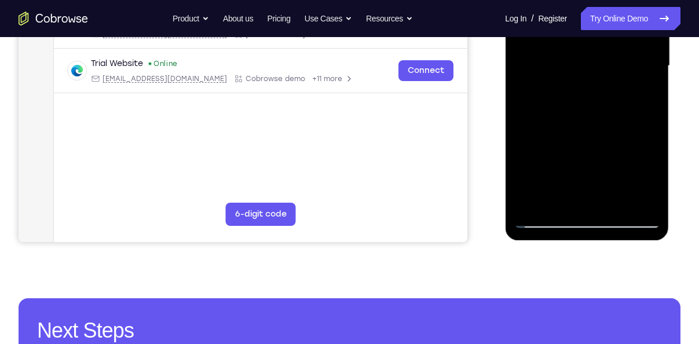
click at [648, 201] on div at bounding box center [587, 66] width 146 height 325
click at [640, 203] on div at bounding box center [587, 66] width 146 height 325
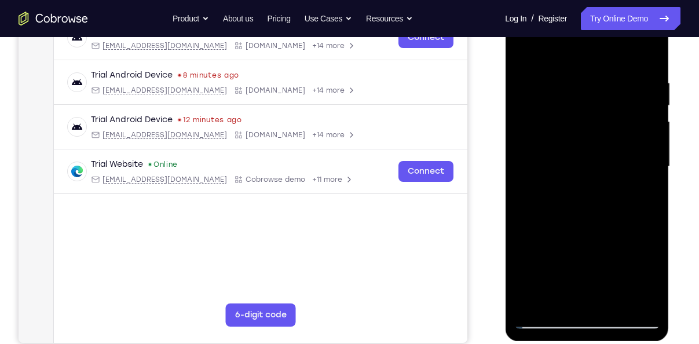
scroll to position [190, 0]
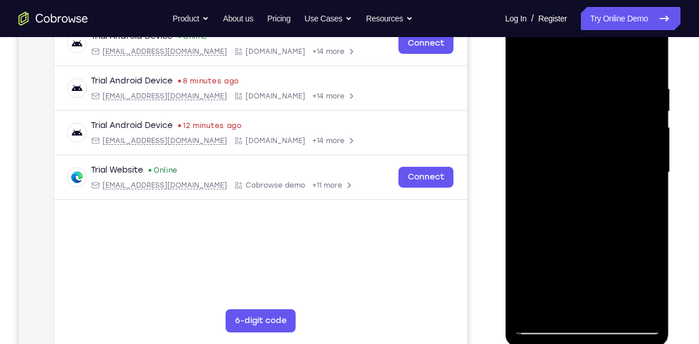
click at [624, 217] on div at bounding box center [587, 172] width 146 height 325
drag, startPoint x: 573, startPoint y: 206, endPoint x: 561, endPoint y: 121, distance: 86.6
click at [561, 121] on div at bounding box center [587, 172] width 146 height 325
drag, startPoint x: 585, startPoint y: 214, endPoint x: 581, endPoint y: 121, distance: 92.8
click at [581, 121] on div at bounding box center [587, 172] width 146 height 325
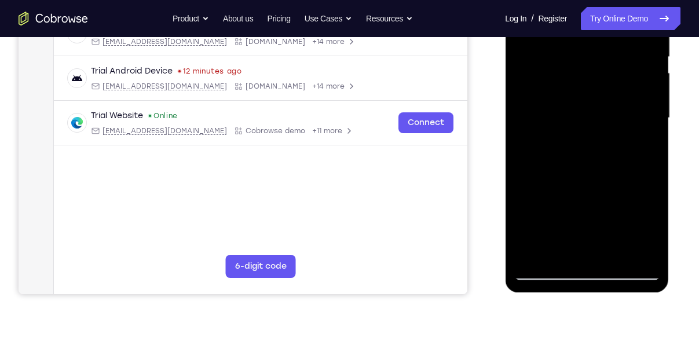
scroll to position [247, 0]
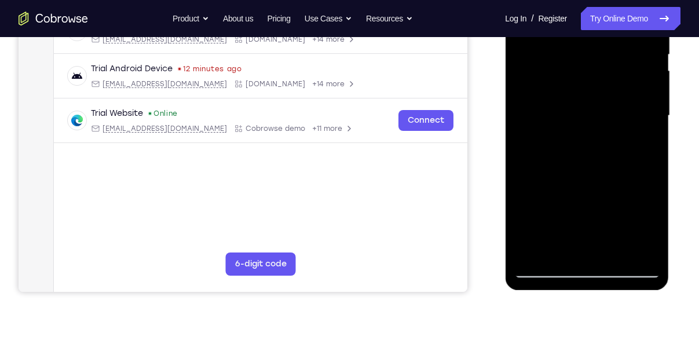
drag, startPoint x: 593, startPoint y: 206, endPoint x: 583, endPoint y: 125, distance: 82.3
click at [583, 125] on div at bounding box center [587, 116] width 146 height 325
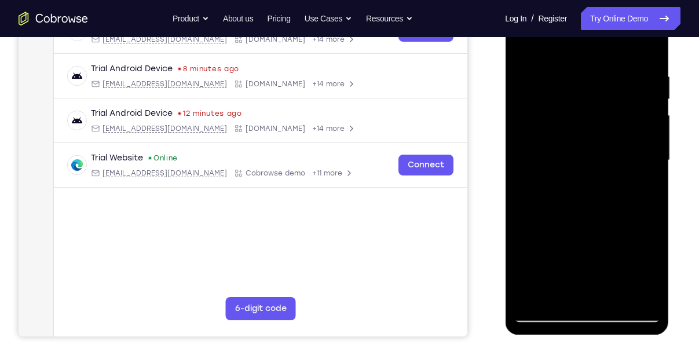
scroll to position [158, 0]
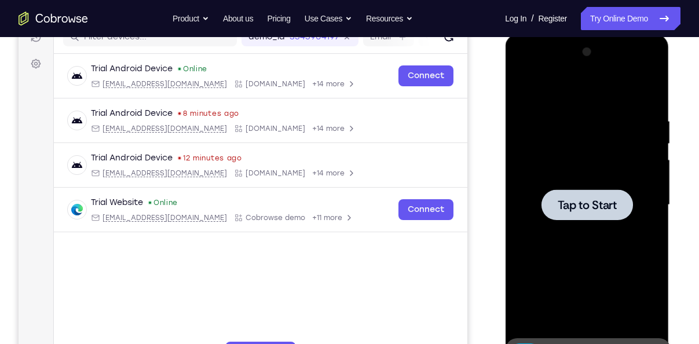
click at [584, 210] on span "Tap to Start" at bounding box center [586, 205] width 59 height 12
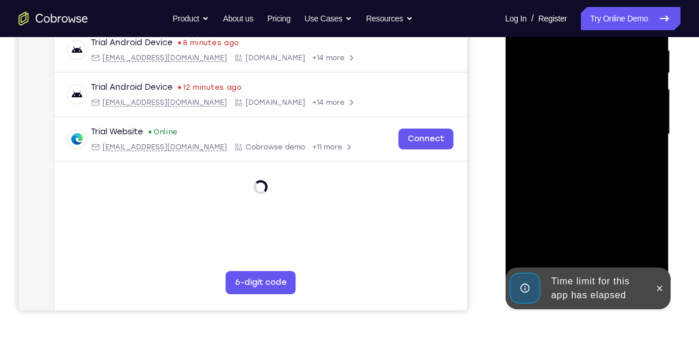
scroll to position [234, 0]
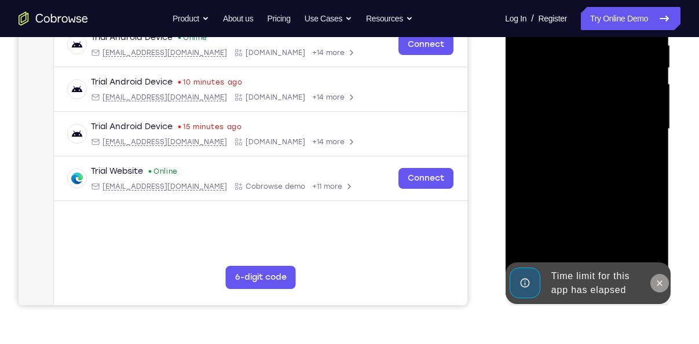
click at [655, 289] on button at bounding box center [659, 283] width 19 height 19
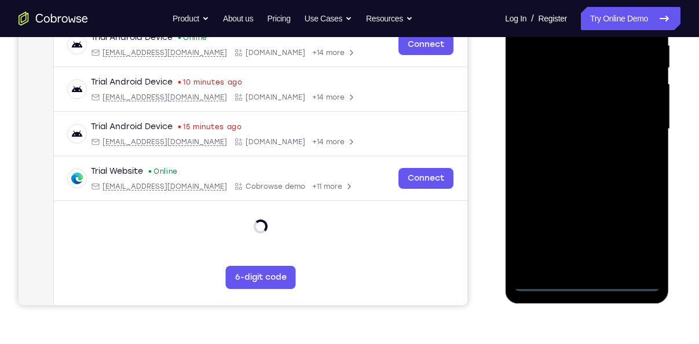
click at [586, 278] on div at bounding box center [587, 129] width 146 height 325
click at [588, 282] on div at bounding box center [587, 129] width 146 height 325
click at [636, 232] on div at bounding box center [587, 129] width 146 height 325
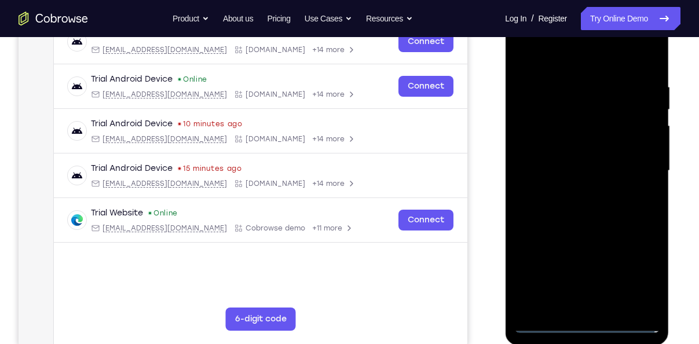
scroll to position [191, 0]
click at [548, 66] on div at bounding box center [587, 171] width 146 height 325
click at [636, 173] on div at bounding box center [587, 171] width 146 height 325
click at [577, 194] on div at bounding box center [587, 171] width 146 height 325
click at [559, 158] on div at bounding box center [587, 171] width 146 height 325
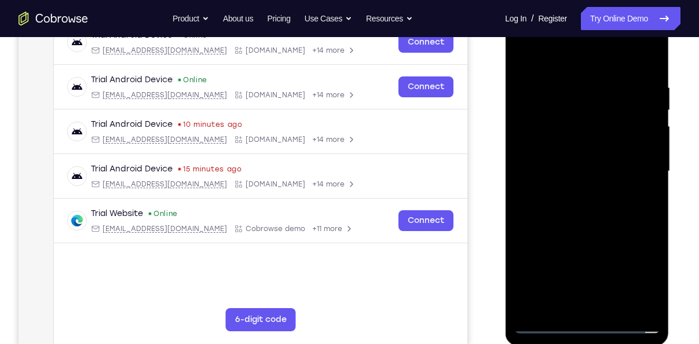
click at [556, 152] on div at bounding box center [587, 171] width 146 height 325
click at [547, 172] on div at bounding box center [587, 171] width 146 height 325
click at [555, 217] on div at bounding box center [587, 171] width 146 height 325
click at [565, 203] on div at bounding box center [587, 171] width 146 height 325
click at [564, 214] on div at bounding box center [587, 171] width 146 height 325
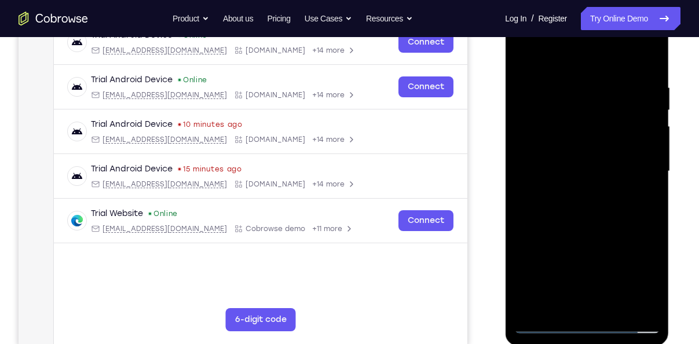
click at [648, 71] on div at bounding box center [587, 171] width 146 height 325
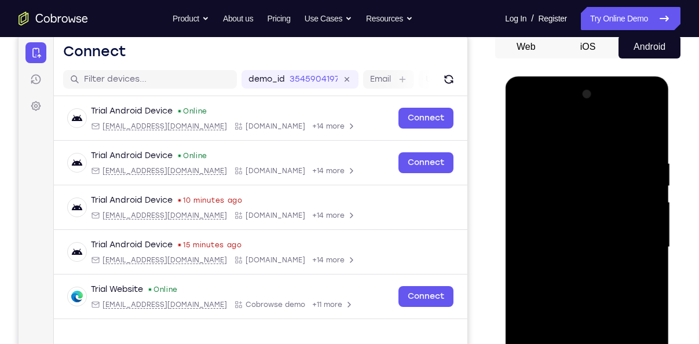
scroll to position [113, 0]
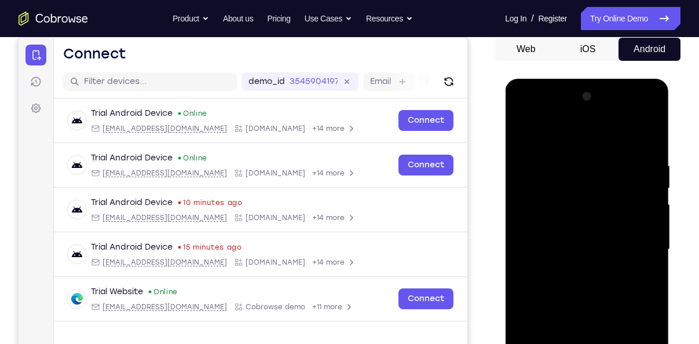
click at [573, 163] on div at bounding box center [587, 250] width 146 height 325
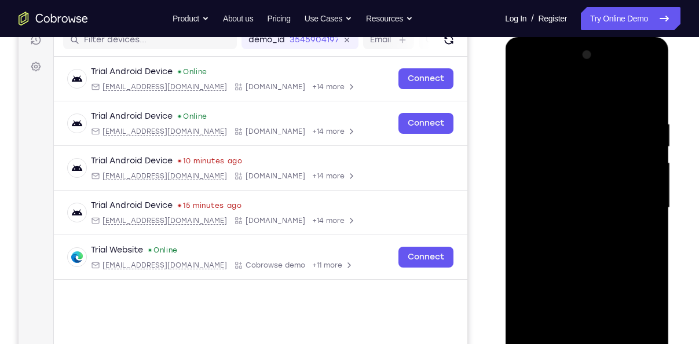
scroll to position [155, 0]
click at [654, 217] on div at bounding box center [587, 207] width 146 height 325
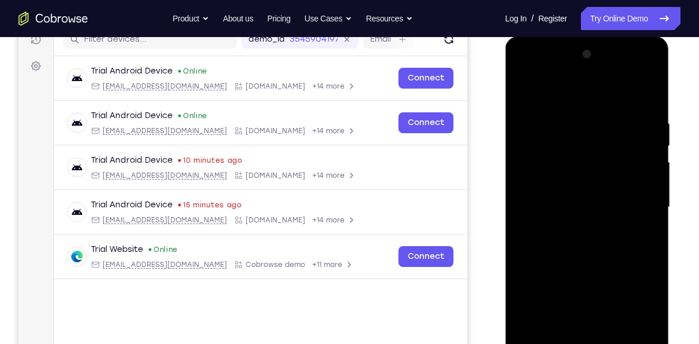
click at [654, 217] on div at bounding box center [587, 207] width 146 height 325
click at [549, 94] on div at bounding box center [587, 207] width 146 height 325
click at [543, 131] on div at bounding box center [587, 207] width 146 height 325
click at [648, 204] on div at bounding box center [587, 207] width 146 height 325
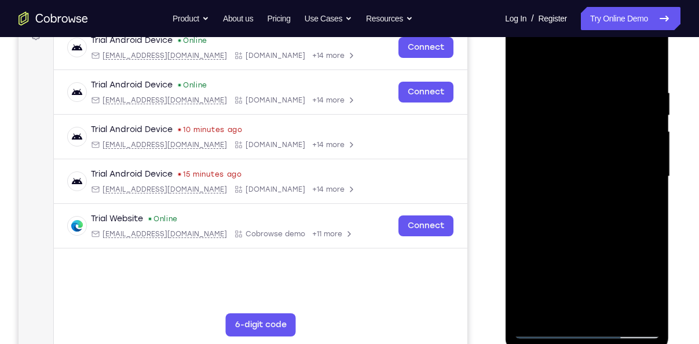
scroll to position [187, 0]
click at [648, 204] on div at bounding box center [587, 176] width 146 height 325
click at [530, 181] on div at bounding box center [587, 176] width 146 height 325
click at [584, 129] on div at bounding box center [587, 176] width 146 height 325
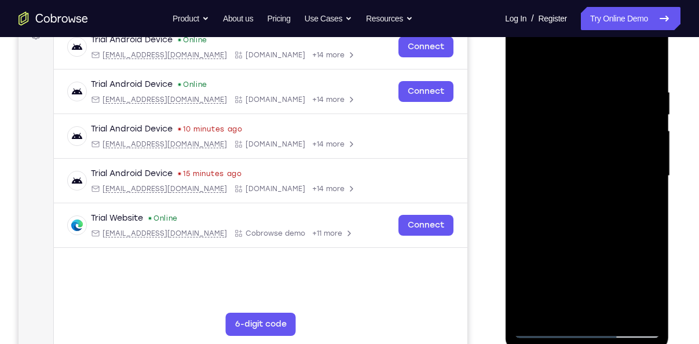
click at [654, 147] on div at bounding box center [587, 176] width 146 height 325
click at [556, 63] on div at bounding box center [587, 176] width 146 height 325
click at [589, 158] on div at bounding box center [587, 176] width 146 height 325
click at [549, 141] on div at bounding box center [587, 176] width 146 height 325
click at [524, 61] on div at bounding box center [587, 176] width 146 height 325
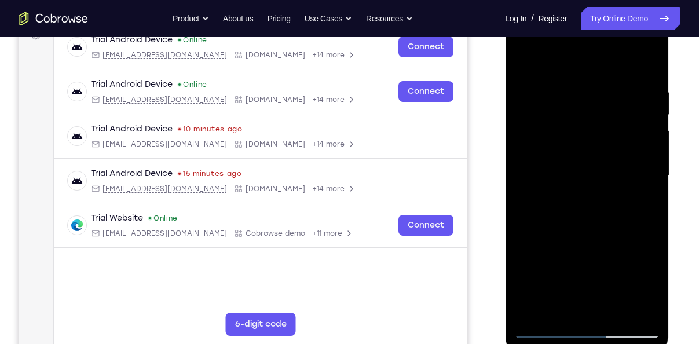
click at [555, 242] on div at bounding box center [587, 176] width 146 height 325
click at [609, 267] on div at bounding box center [587, 176] width 146 height 325
click at [520, 61] on div at bounding box center [587, 176] width 146 height 325
click at [557, 243] on div at bounding box center [587, 176] width 146 height 325
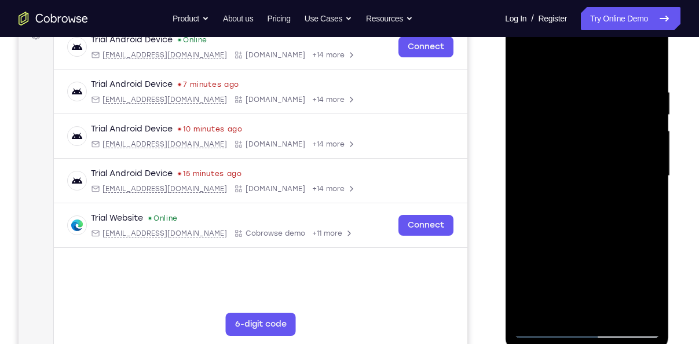
click at [521, 59] on div at bounding box center [587, 176] width 146 height 325
drag, startPoint x: 571, startPoint y: 267, endPoint x: 560, endPoint y: 180, distance: 88.3
click at [560, 180] on div at bounding box center [587, 176] width 146 height 325
click at [560, 251] on div at bounding box center [587, 176] width 146 height 325
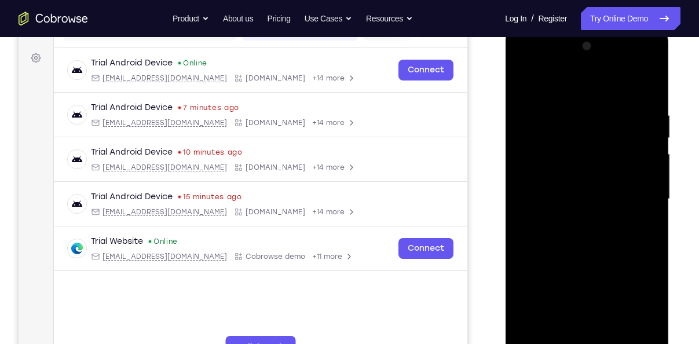
scroll to position [155, 0]
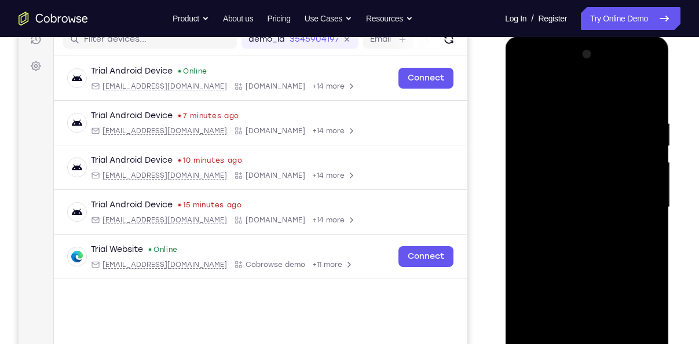
drag, startPoint x: 602, startPoint y: 123, endPoint x: 608, endPoint y: 197, distance: 74.4
click at [608, 197] on div at bounding box center [587, 207] width 146 height 325
click at [577, 133] on div at bounding box center [587, 207] width 146 height 325
click at [523, 89] on div at bounding box center [587, 207] width 146 height 325
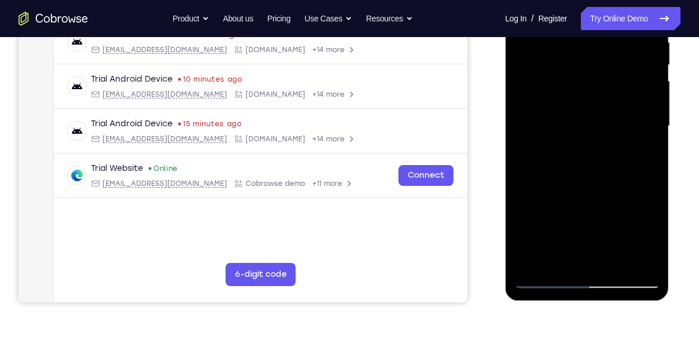
scroll to position [237, 0]
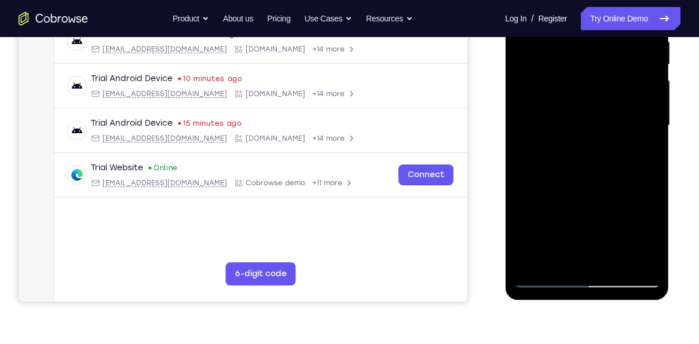
drag, startPoint x: 567, startPoint y: 221, endPoint x: 554, endPoint y: 152, distance: 70.7
click at [554, 152] on div at bounding box center [587, 125] width 146 height 325
click at [567, 219] on div at bounding box center [587, 125] width 146 height 325
click at [552, 209] on div at bounding box center [587, 125] width 146 height 325
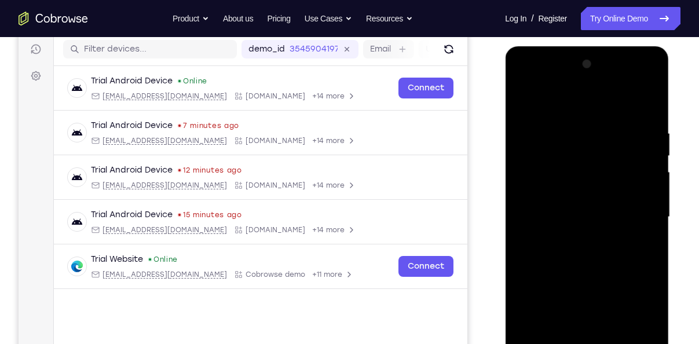
scroll to position [143, 0]
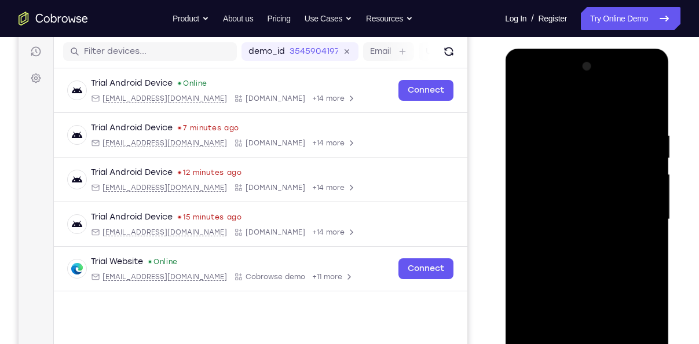
drag, startPoint x: 584, startPoint y: 121, endPoint x: 593, endPoint y: 181, distance: 61.1
click at [593, 181] on div at bounding box center [587, 219] width 146 height 325
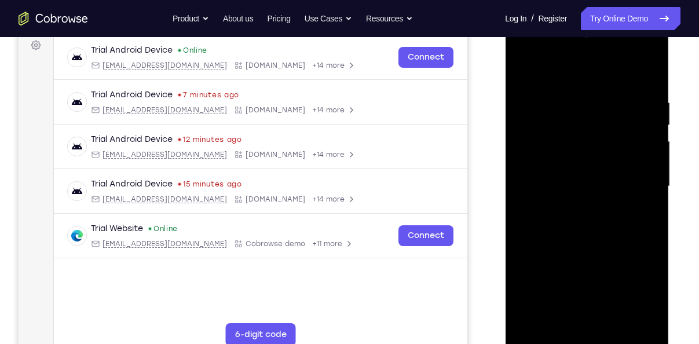
scroll to position [182, 0]
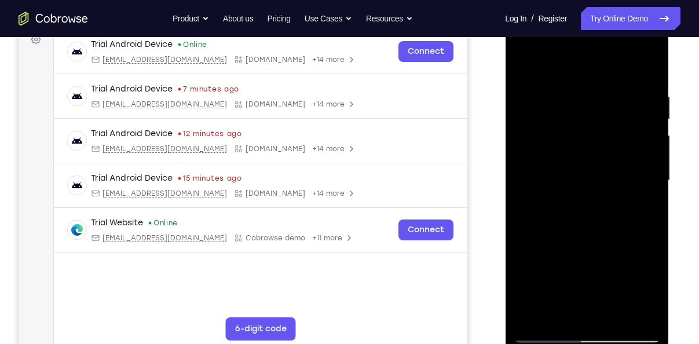
click at [605, 280] on div at bounding box center [587, 181] width 146 height 325
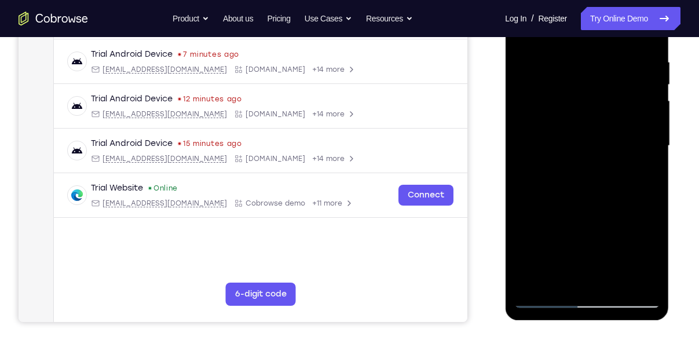
scroll to position [218, 0]
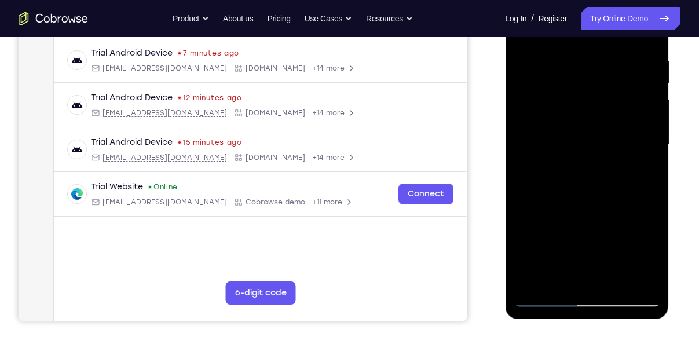
click at [606, 278] on div at bounding box center [587, 145] width 146 height 325
click at [584, 207] on div at bounding box center [587, 145] width 146 height 325
drag, startPoint x: 576, startPoint y: 204, endPoint x: 566, endPoint y: 115, distance: 89.3
click at [566, 115] on div at bounding box center [587, 145] width 146 height 325
click at [581, 231] on div at bounding box center [587, 145] width 146 height 325
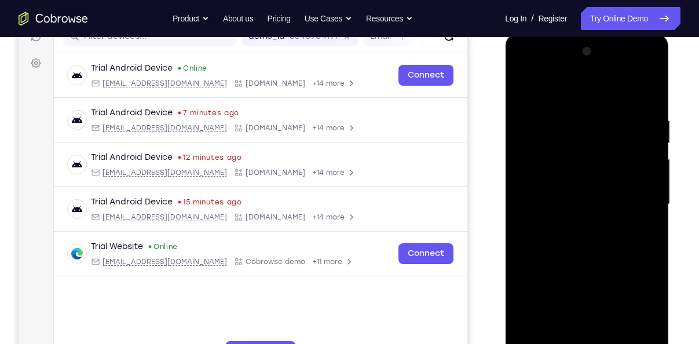
scroll to position [156, 0]
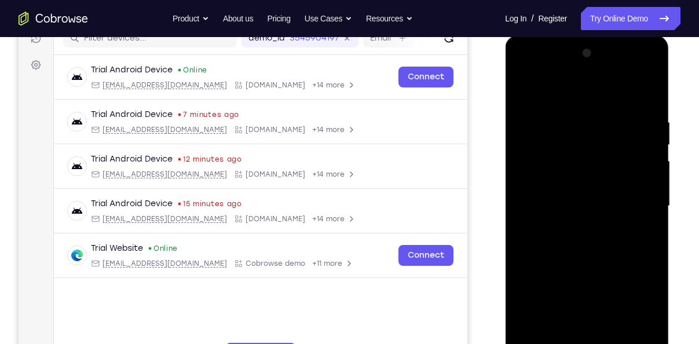
click at [522, 95] on div at bounding box center [587, 206] width 146 height 325
click at [522, 97] on div at bounding box center [587, 206] width 146 height 325
drag, startPoint x: 567, startPoint y: 202, endPoint x: 577, endPoint y: 282, distance: 80.1
click at [577, 282] on div at bounding box center [587, 206] width 146 height 325
drag, startPoint x: 577, startPoint y: 282, endPoint x: 577, endPoint y: 178, distance: 103.1
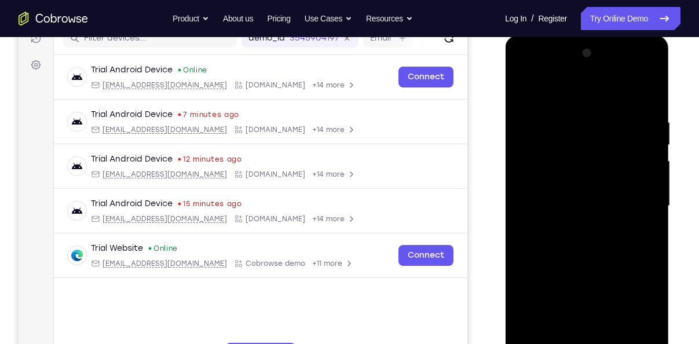
click at [577, 178] on div at bounding box center [587, 206] width 146 height 325
drag, startPoint x: 579, startPoint y: 255, endPoint x: 579, endPoint y: 178, distance: 76.5
click at [579, 178] on div at bounding box center [587, 206] width 146 height 325
drag, startPoint x: 591, startPoint y: 268, endPoint x: 589, endPoint y: 232, distance: 36.5
click at [589, 232] on div at bounding box center [587, 206] width 146 height 325
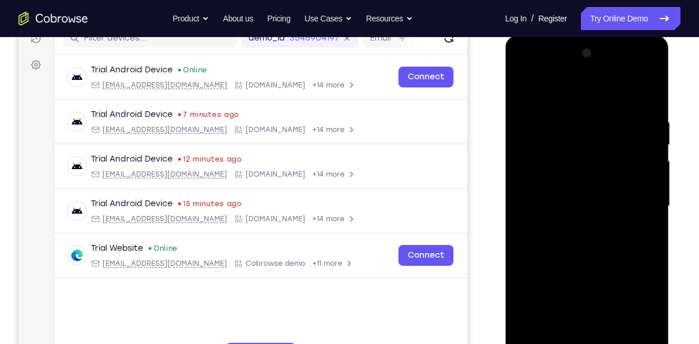
drag, startPoint x: 589, startPoint y: 232, endPoint x: 596, endPoint y: 280, distance: 48.5
click at [596, 280] on div at bounding box center [587, 206] width 146 height 325
click at [582, 231] on div at bounding box center [587, 206] width 146 height 325
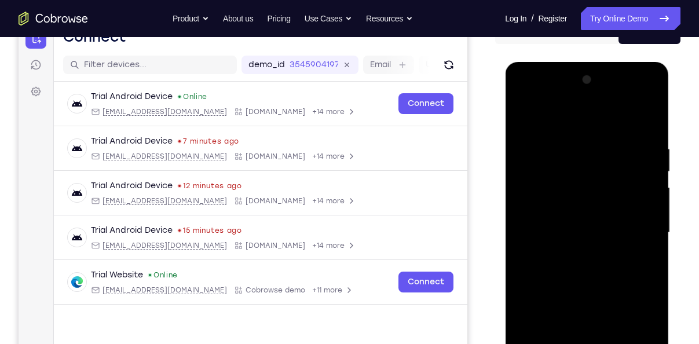
scroll to position [130, 0]
click at [522, 120] on div at bounding box center [587, 233] width 146 height 325
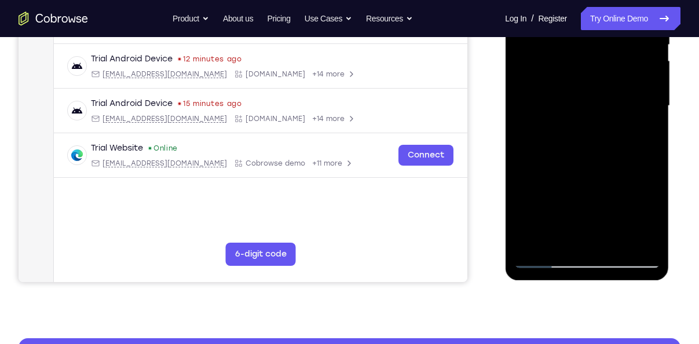
scroll to position [258, 0]
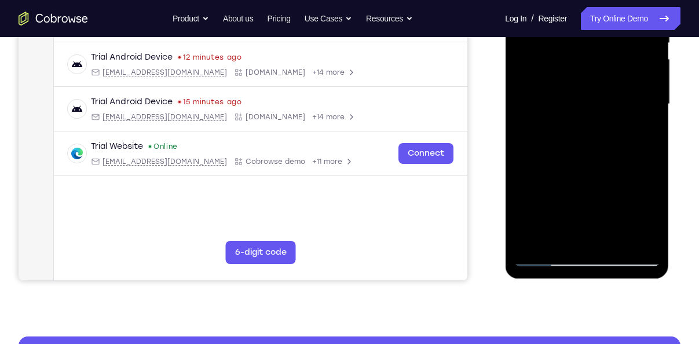
drag, startPoint x: 577, startPoint y: 207, endPoint x: 571, endPoint y: 129, distance: 77.9
click at [571, 129] on div at bounding box center [587, 104] width 146 height 325
click at [564, 200] on div at bounding box center [587, 104] width 146 height 325
click at [640, 129] on div at bounding box center [587, 104] width 146 height 325
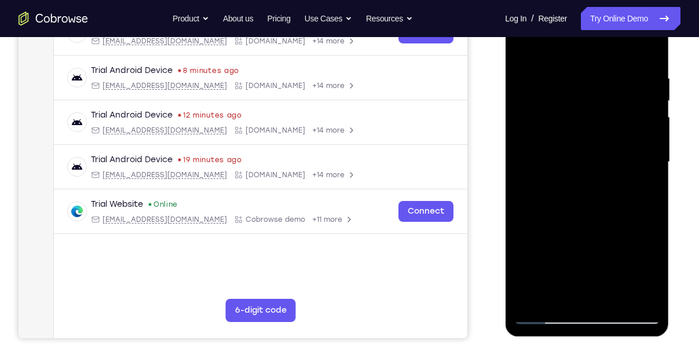
scroll to position [169, 0]
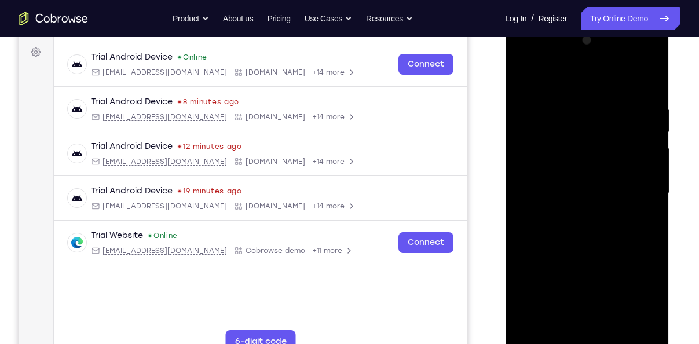
click at [561, 79] on div at bounding box center [587, 193] width 146 height 325
click at [525, 74] on div at bounding box center [587, 193] width 146 height 325
drag, startPoint x: 593, startPoint y: 228, endPoint x: 591, endPoint y: 145, distance: 82.9
click at [591, 145] on div at bounding box center [587, 193] width 146 height 325
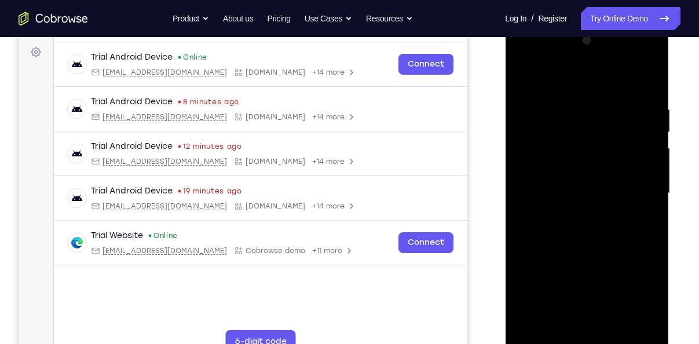
drag, startPoint x: 600, startPoint y: 244, endPoint x: 602, endPoint y: 163, distance: 80.6
click at [602, 163] on div at bounding box center [587, 193] width 146 height 325
drag, startPoint x: 603, startPoint y: 271, endPoint x: 599, endPoint y: 203, distance: 67.9
click at [599, 203] on div at bounding box center [587, 193] width 146 height 325
drag, startPoint x: 600, startPoint y: 272, endPoint x: 615, endPoint y: 202, distance: 71.6
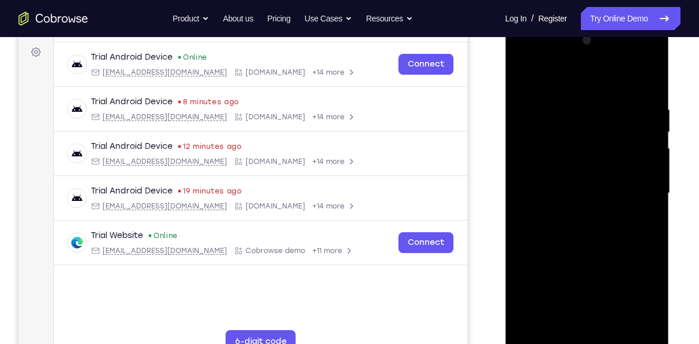
click at [615, 202] on div at bounding box center [587, 193] width 146 height 325
drag, startPoint x: 593, startPoint y: 260, endPoint x: 603, endPoint y: 200, distance: 61.2
click at [603, 200] on div at bounding box center [587, 193] width 146 height 325
drag, startPoint x: 583, startPoint y: 255, endPoint x: 599, endPoint y: 200, distance: 57.2
click at [599, 200] on div at bounding box center [587, 193] width 146 height 325
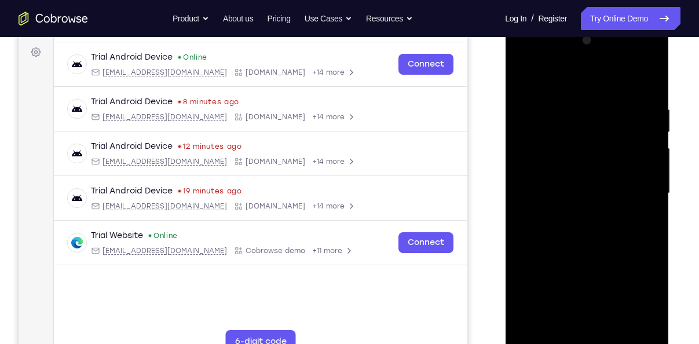
click at [549, 290] on div at bounding box center [587, 193] width 146 height 325
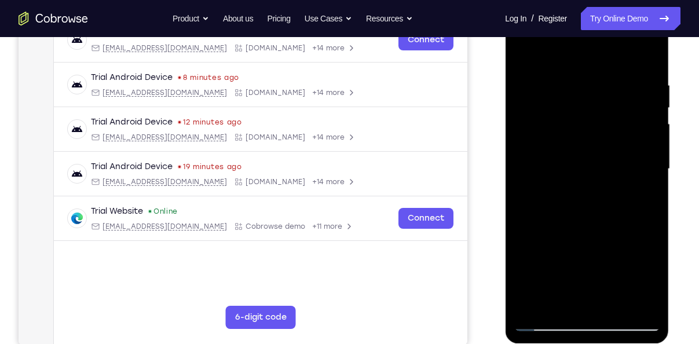
scroll to position [196, 0]
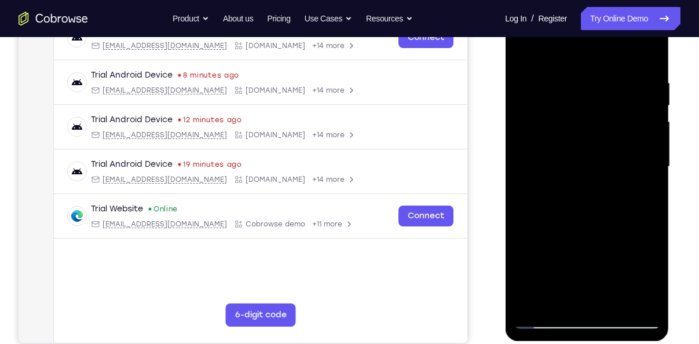
click at [591, 132] on div at bounding box center [587, 167] width 146 height 325
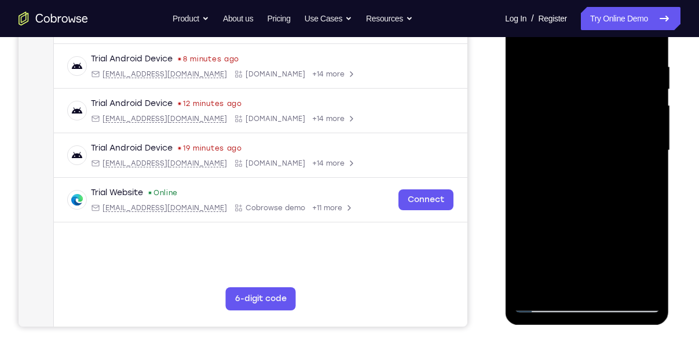
scroll to position [217, 0]
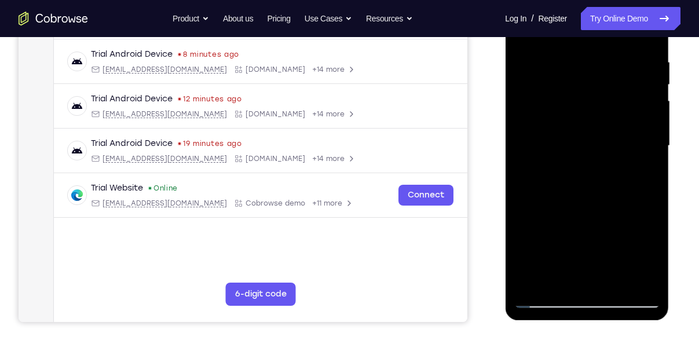
click at [531, 278] on div at bounding box center [587, 146] width 146 height 325
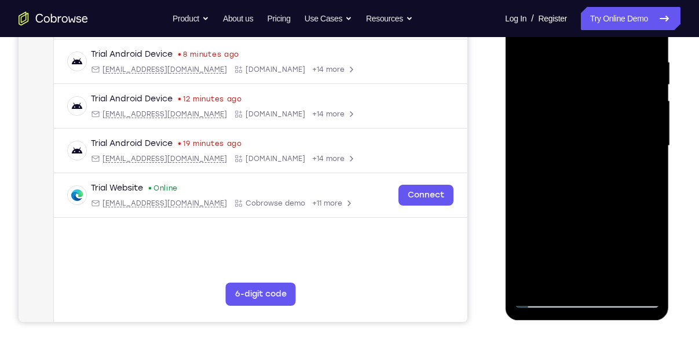
click at [537, 287] on div at bounding box center [587, 146] width 146 height 325
drag, startPoint x: 547, startPoint y: 159, endPoint x: 551, endPoint y: 265, distance: 106.7
click at [551, 265] on div at bounding box center [587, 146] width 146 height 325
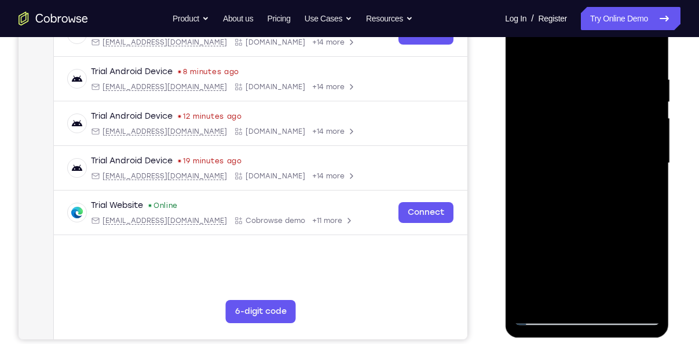
scroll to position [199, 0]
click at [644, 75] on div at bounding box center [587, 164] width 146 height 325
click at [649, 146] on div at bounding box center [587, 164] width 146 height 325
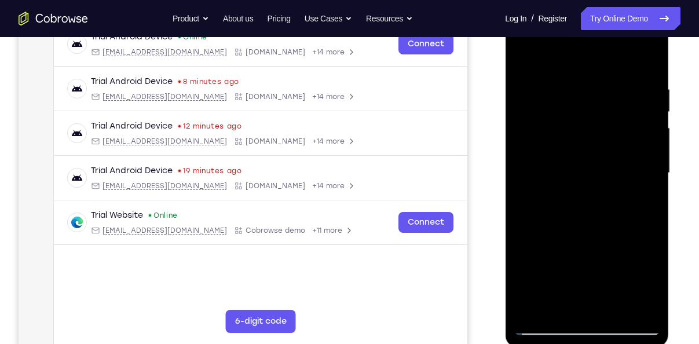
scroll to position [189, 0]
click at [649, 146] on div at bounding box center [587, 174] width 146 height 325
click at [516, 147] on div at bounding box center [587, 174] width 146 height 325
click at [577, 140] on div at bounding box center [587, 174] width 146 height 325
click at [585, 129] on div at bounding box center [587, 174] width 146 height 325
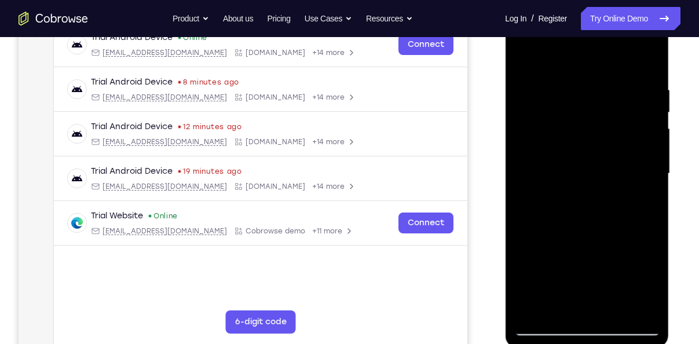
click at [533, 81] on div at bounding box center [587, 174] width 146 height 325
click at [524, 60] on div at bounding box center [587, 174] width 146 height 325
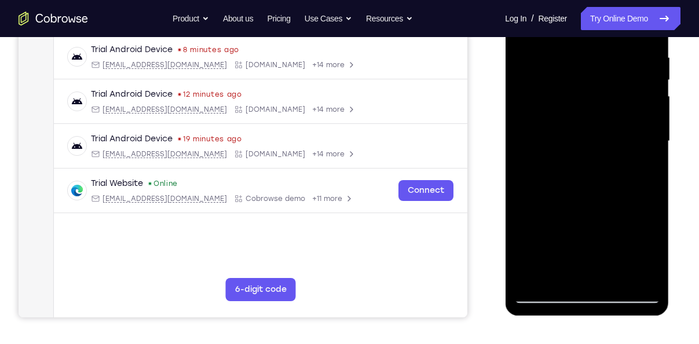
scroll to position [221, 0]
click at [658, 216] on div at bounding box center [587, 141] width 146 height 325
click at [647, 194] on div at bounding box center [587, 141] width 146 height 325
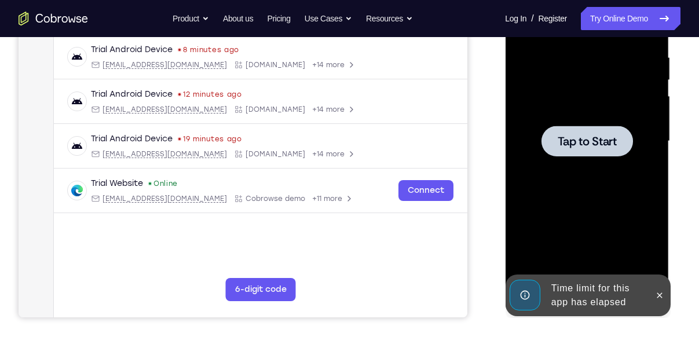
click at [618, 140] on div at bounding box center [587, 141] width 92 height 31
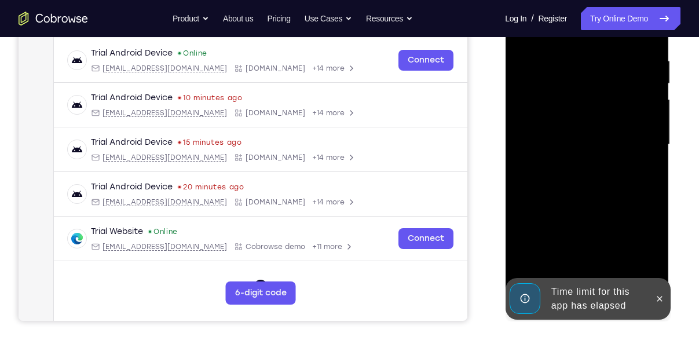
scroll to position [218, 0]
click at [660, 302] on icon at bounding box center [659, 298] width 9 height 9
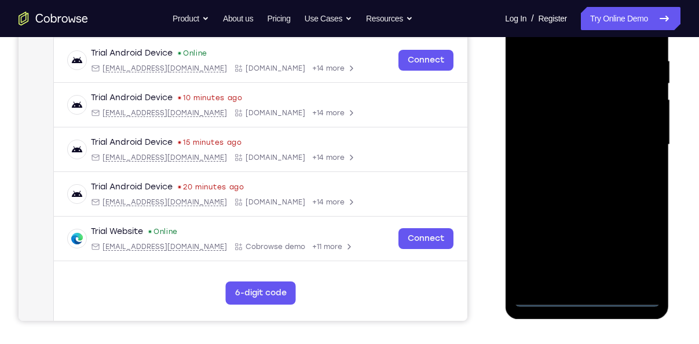
click at [589, 299] on div at bounding box center [587, 145] width 146 height 325
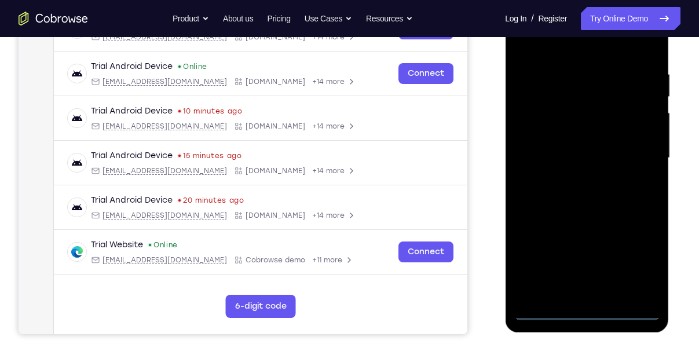
click at [629, 259] on div at bounding box center [587, 158] width 146 height 325
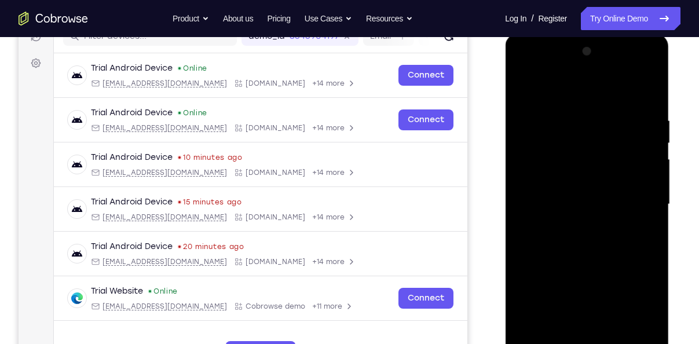
scroll to position [152, 0]
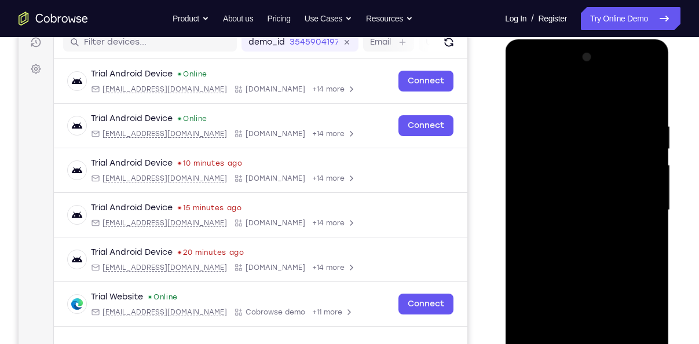
click at [548, 94] on div at bounding box center [587, 210] width 146 height 325
click at [636, 211] on div at bounding box center [587, 210] width 146 height 325
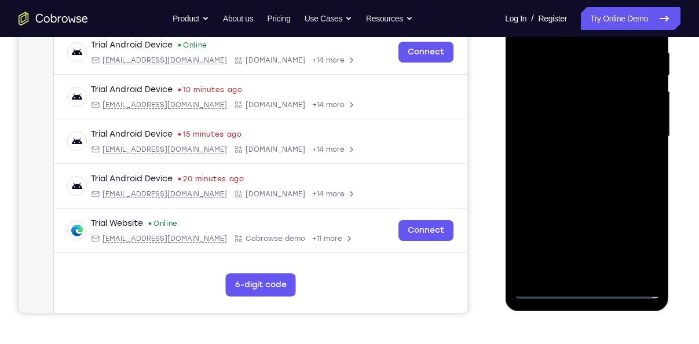
scroll to position [228, 0]
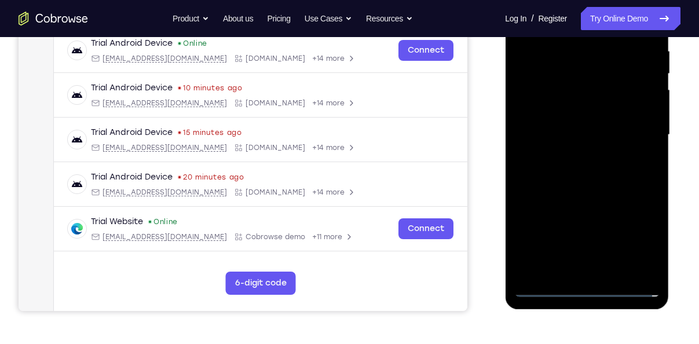
click at [577, 274] on div at bounding box center [587, 135] width 146 height 325
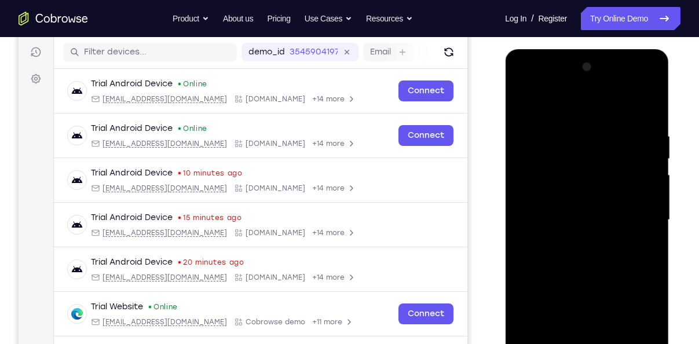
scroll to position [141, 0]
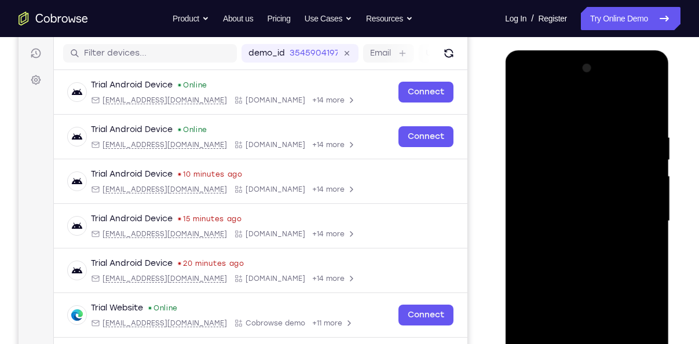
click at [585, 83] on div at bounding box center [587, 221] width 146 height 325
click at [530, 128] on div at bounding box center [587, 221] width 146 height 325
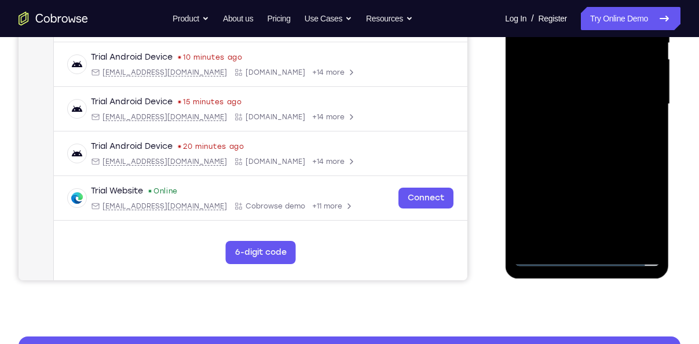
scroll to position [258, 0]
click at [603, 239] on div at bounding box center [587, 104] width 146 height 325
click at [549, 94] on div at bounding box center [587, 104] width 146 height 325
